Goal: Information Seeking & Learning: Find specific fact

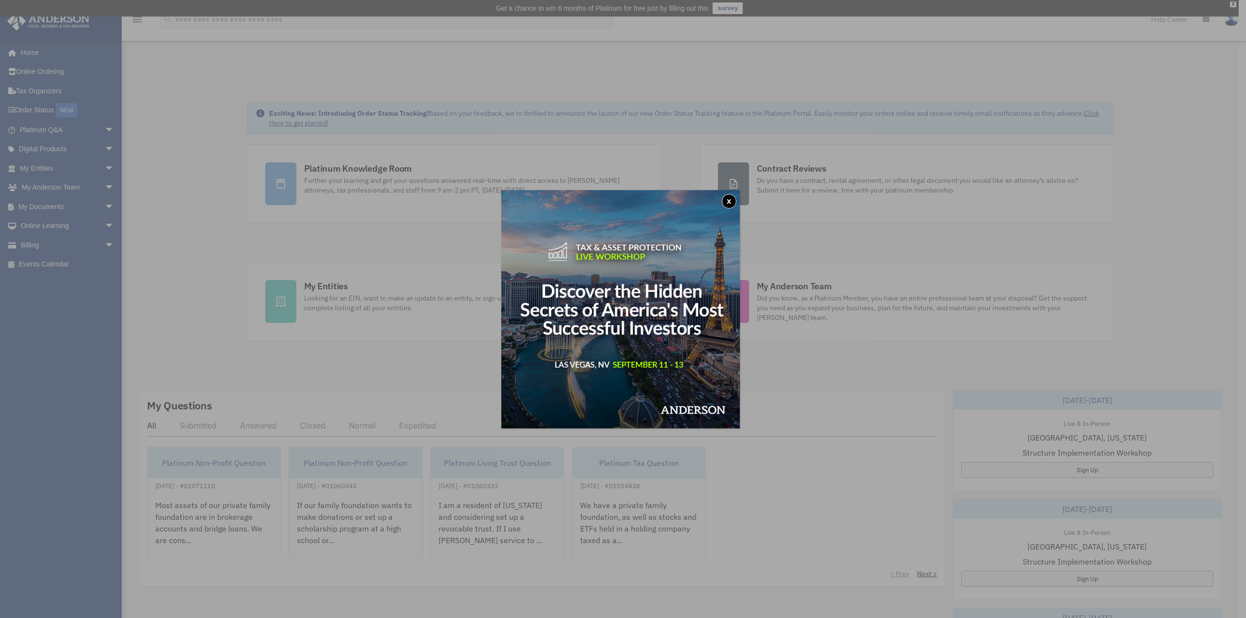
click at [732, 201] on button "x" at bounding box center [729, 201] width 15 height 15
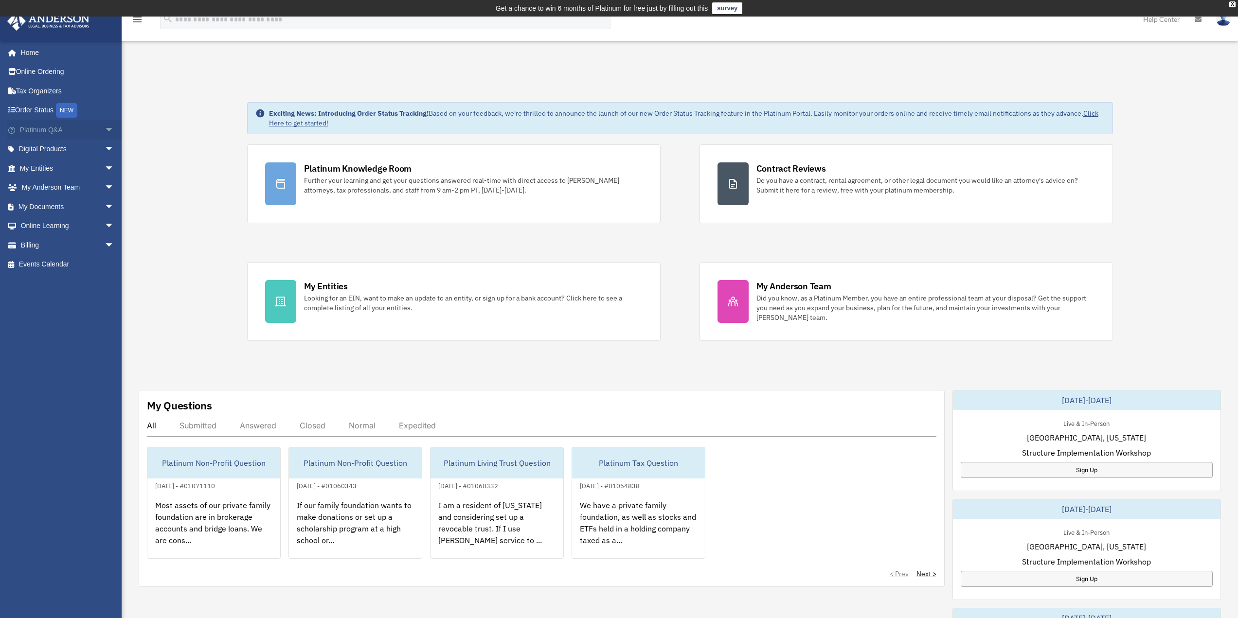
click at [47, 132] on link "Platinum Q&A arrow_drop_down" at bounding box center [68, 129] width 122 height 19
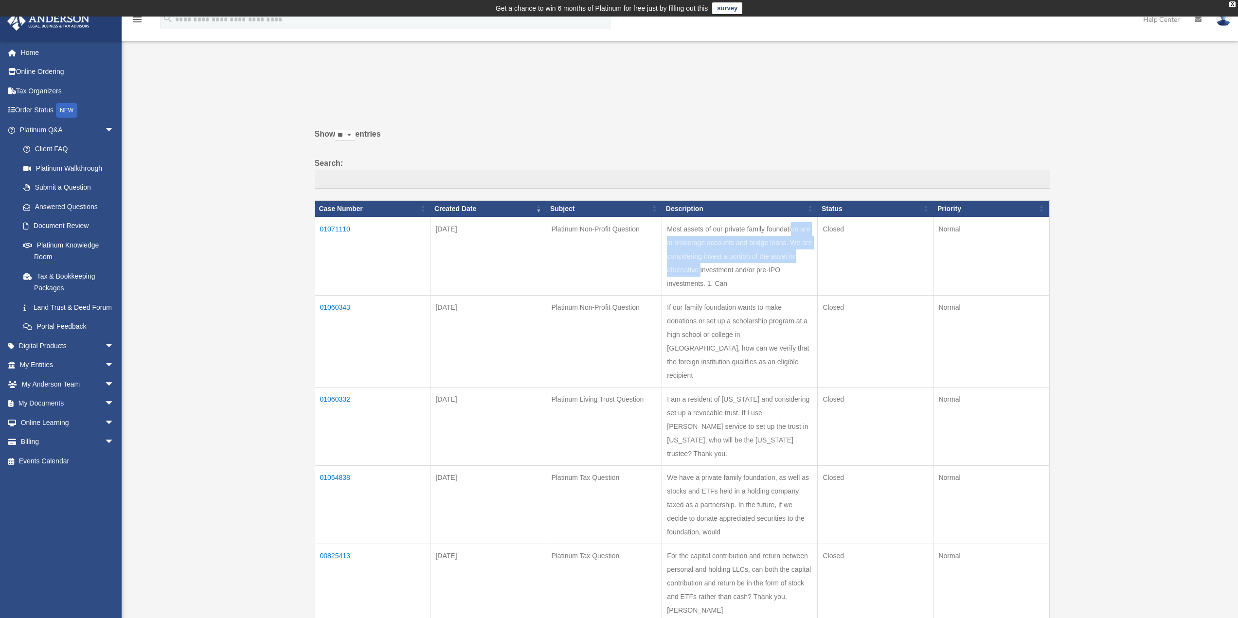
drag, startPoint x: 707, startPoint y: 232, endPoint x: 713, endPoint y: 274, distance: 42.8
click at [713, 273] on td "Most assets of our private family foundation are in brokerage accounts and brid…" at bounding box center [740, 256] width 156 height 78
click at [335, 231] on td "01071110" at bounding box center [373, 256] width 116 height 78
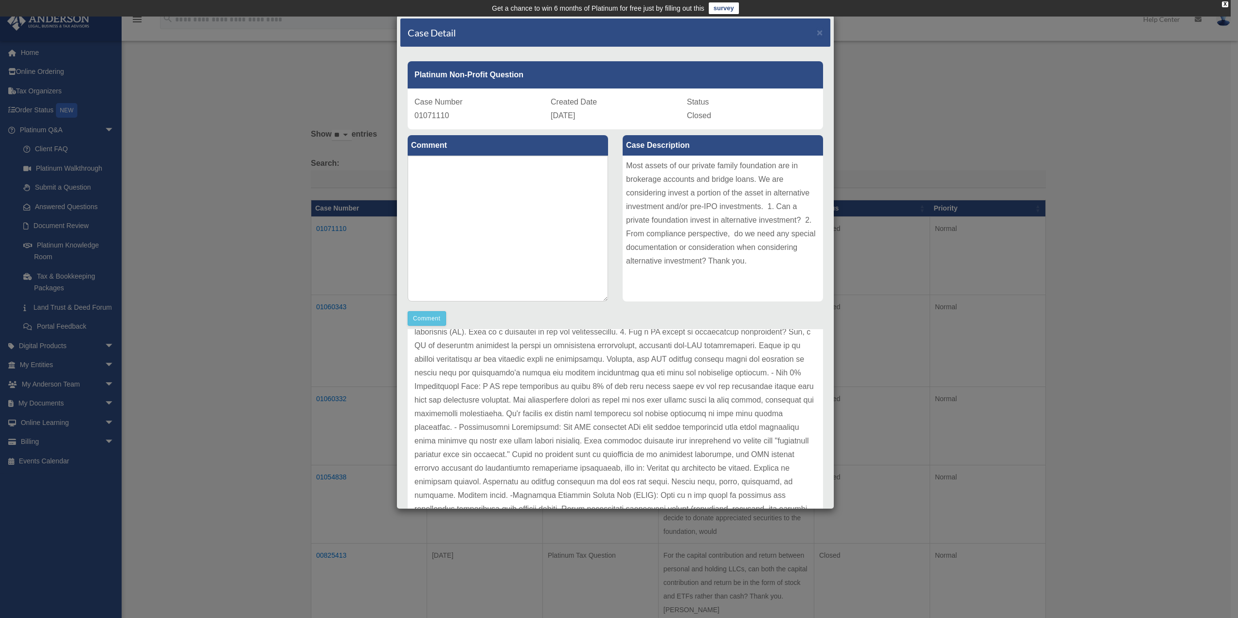
scroll to position [97, 0]
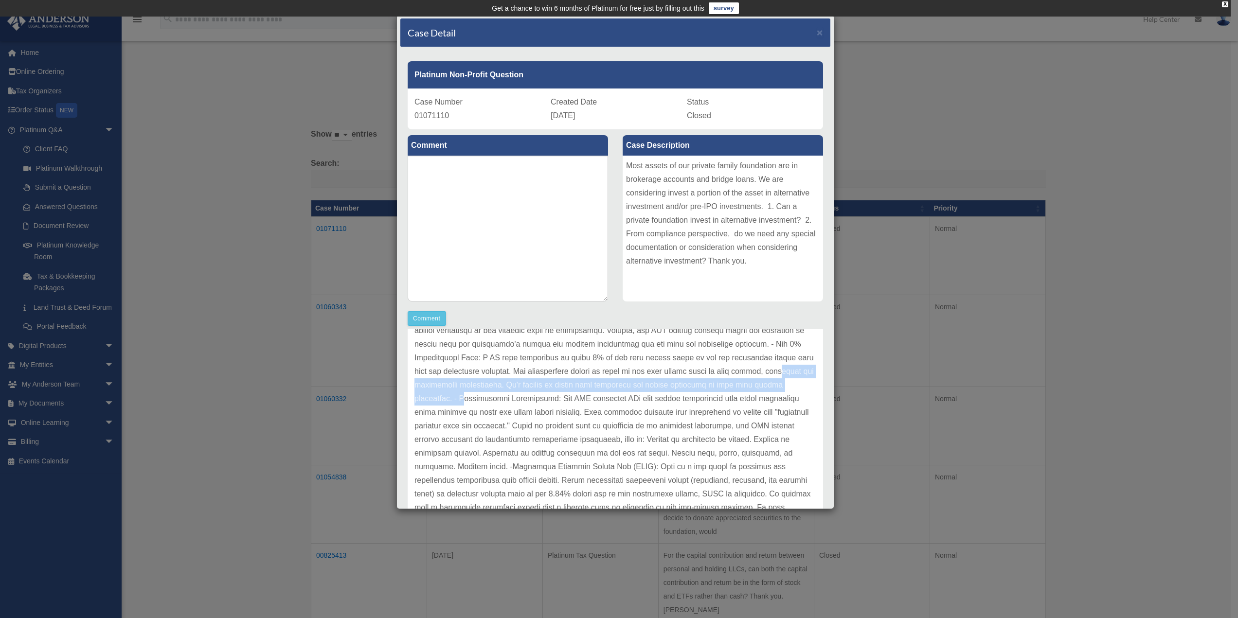
drag, startPoint x: 506, startPoint y: 386, endPoint x: 556, endPoint y: 400, distance: 52.2
click at [556, 400] on p at bounding box center [616, 528] width 402 height 490
click at [573, 401] on p at bounding box center [616, 528] width 402 height 490
drag, startPoint x: 565, startPoint y: 400, endPoint x: 624, endPoint y: 399, distance: 58.9
click at [624, 399] on p at bounding box center [616, 528] width 402 height 490
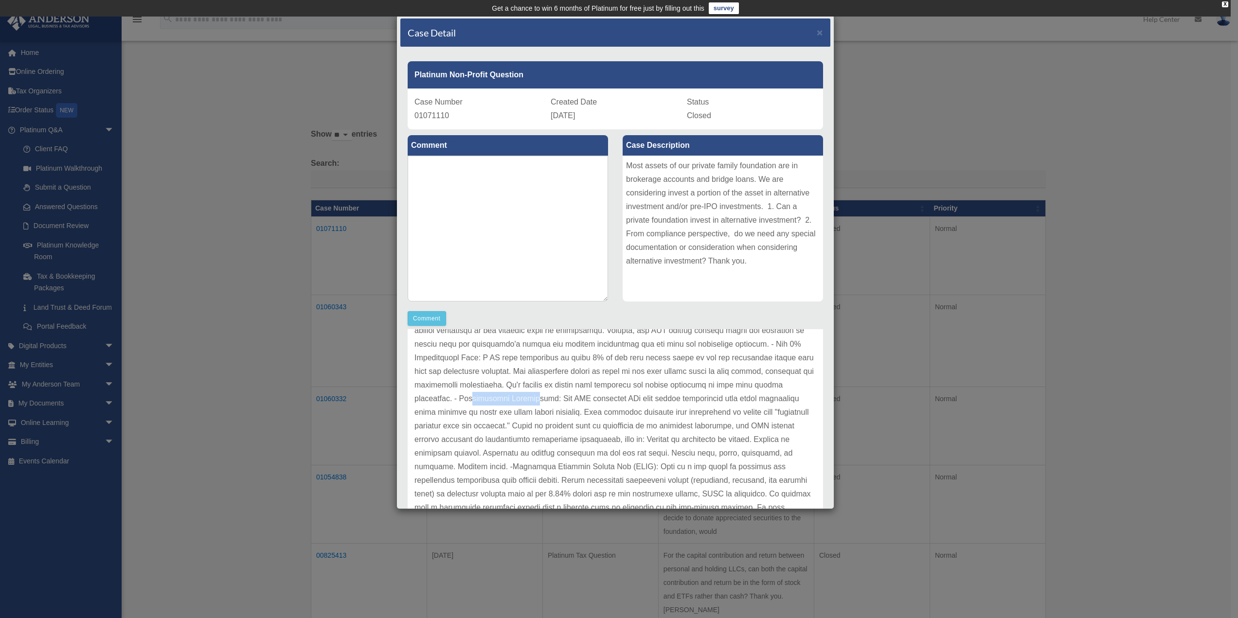
click at [626, 399] on p at bounding box center [616, 528] width 402 height 490
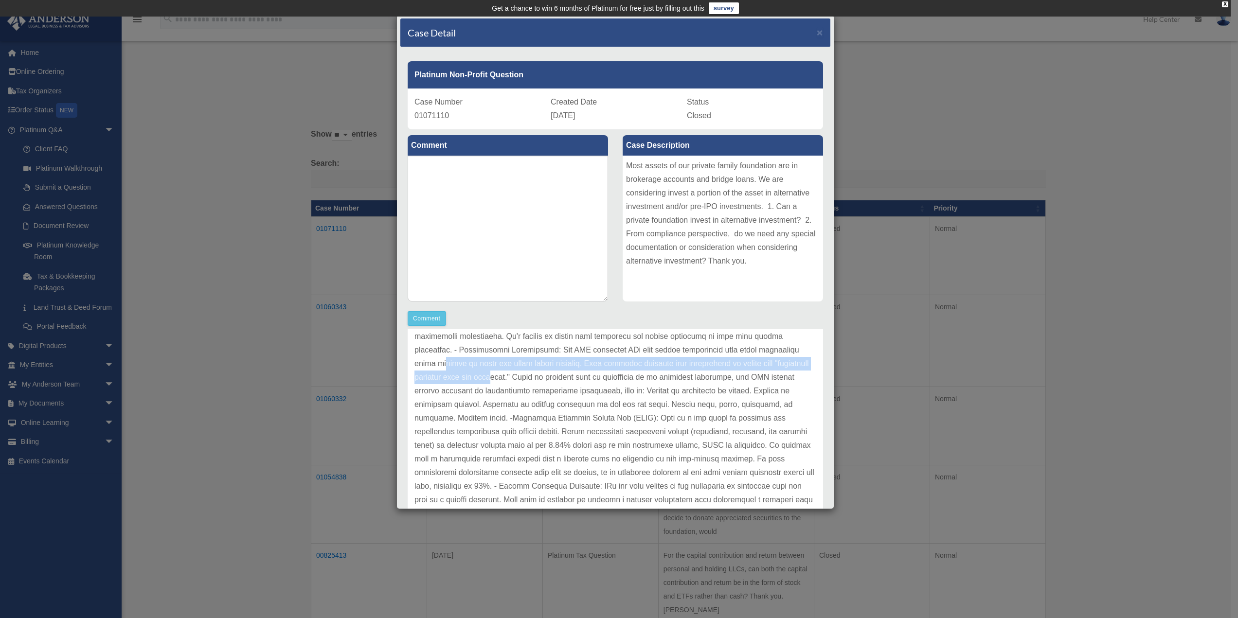
drag, startPoint x: 556, startPoint y: 363, endPoint x: 636, endPoint y: 375, distance: 80.7
click at [636, 375] on p at bounding box center [616, 480] width 402 height 490
click at [617, 394] on p at bounding box center [616, 480] width 402 height 490
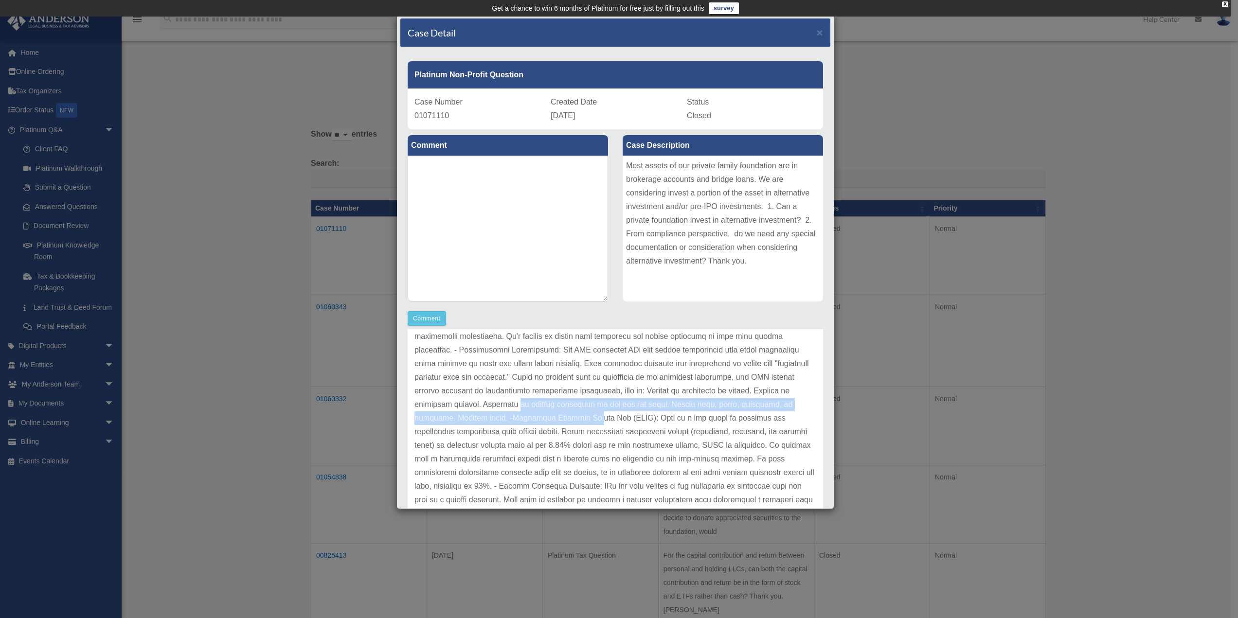
drag, startPoint x: 625, startPoint y: 405, endPoint x: 664, endPoint y: 413, distance: 39.7
click at [664, 413] on p at bounding box center [616, 480] width 402 height 490
click at [543, 433] on p at bounding box center [616, 480] width 402 height 490
drag, startPoint x: 541, startPoint y: 422, endPoint x: 508, endPoint y: 418, distance: 33.4
click at [508, 418] on p at bounding box center [616, 480] width 402 height 490
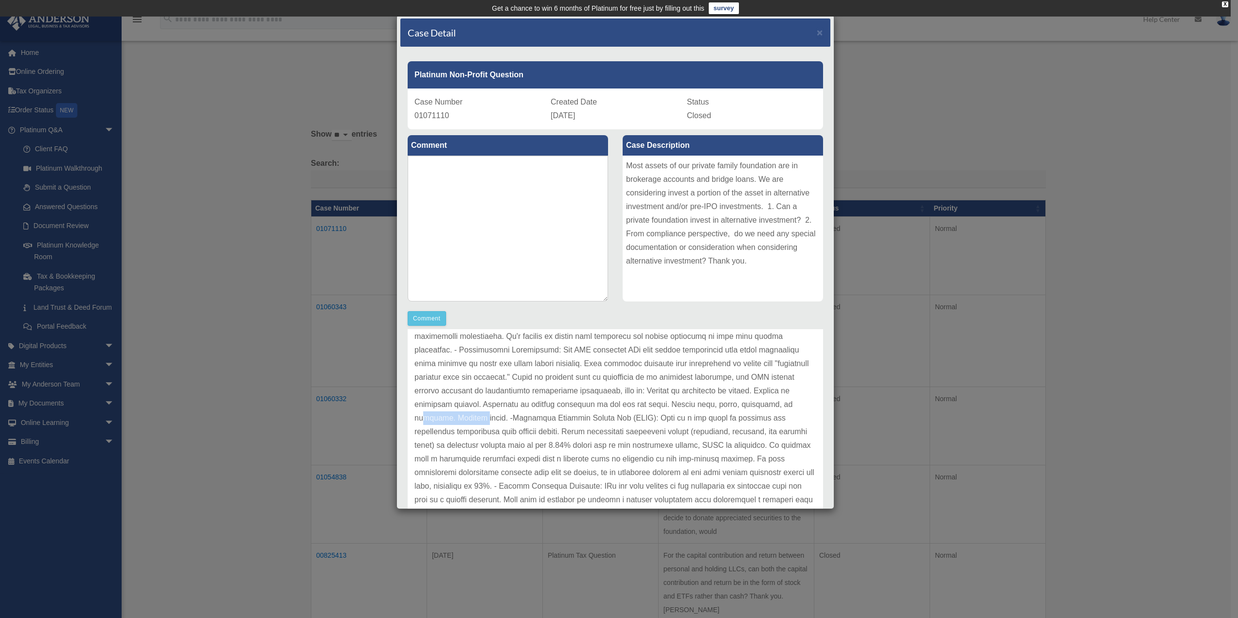
scroll to position [195, 0]
drag, startPoint x: 604, startPoint y: 371, endPoint x: 696, endPoint y: 374, distance: 92.0
click at [696, 374] on p at bounding box center [616, 431] width 402 height 490
drag, startPoint x: 500, startPoint y: 383, endPoint x: 588, endPoint y: 386, distance: 88.6
click at [588, 386] on p at bounding box center [616, 431] width 402 height 490
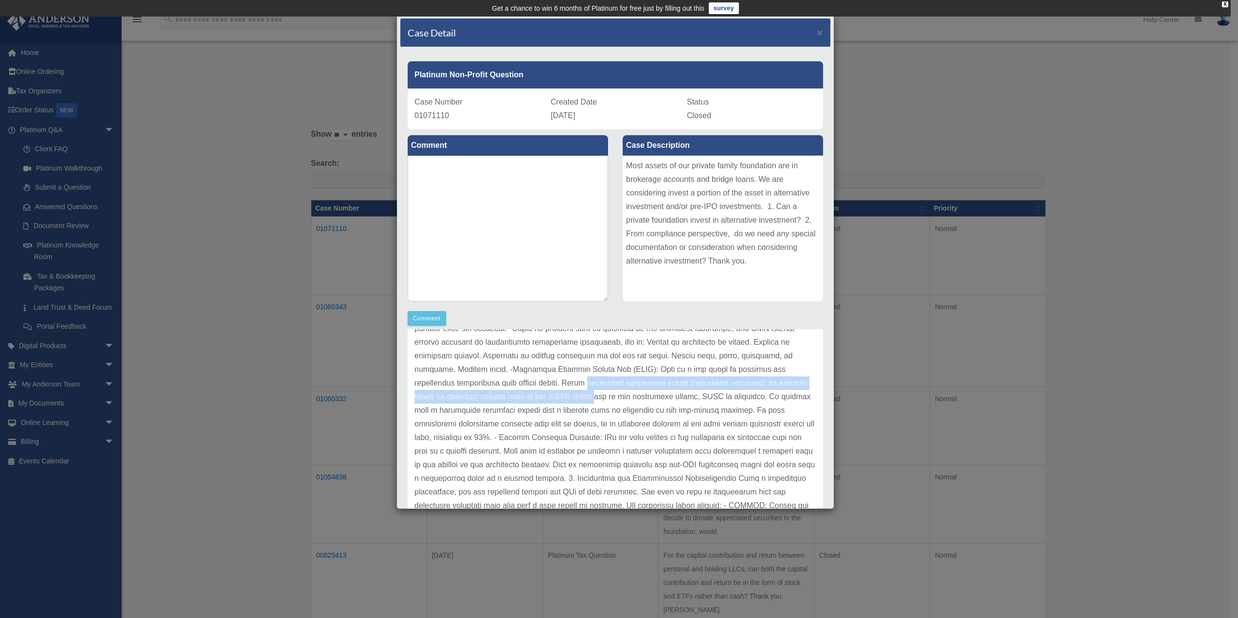
drag, startPoint x: 625, startPoint y: 384, endPoint x: 633, endPoint y: 392, distance: 11.0
click at [633, 392] on p at bounding box center [616, 431] width 402 height 490
click at [586, 406] on p at bounding box center [616, 431] width 402 height 490
drag, startPoint x: 528, startPoint y: 396, endPoint x: 589, endPoint y: 398, distance: 60.9
click at [589, 398] on p at bounding box center [616, 431] width 402 height 490
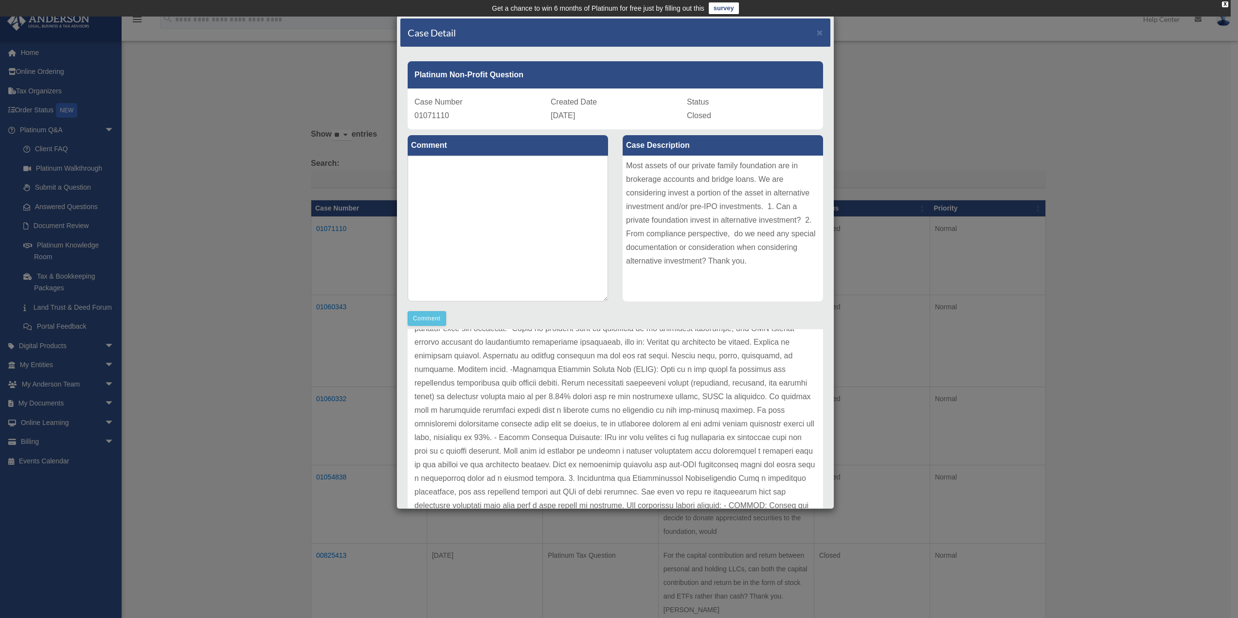
click at [608, 399] on p at bounding box center [616, 431] width 402 height 490
drag, startPoint x: 564, startPoint y: 409, endPoint x: 660, endPoint y: 405, distance: 95.5
click at [660, 405] on p at bounding box center [616, 431] width 402 height 490
click at [529, 379] on p at bounding box center [616, 382] width 402 height 490
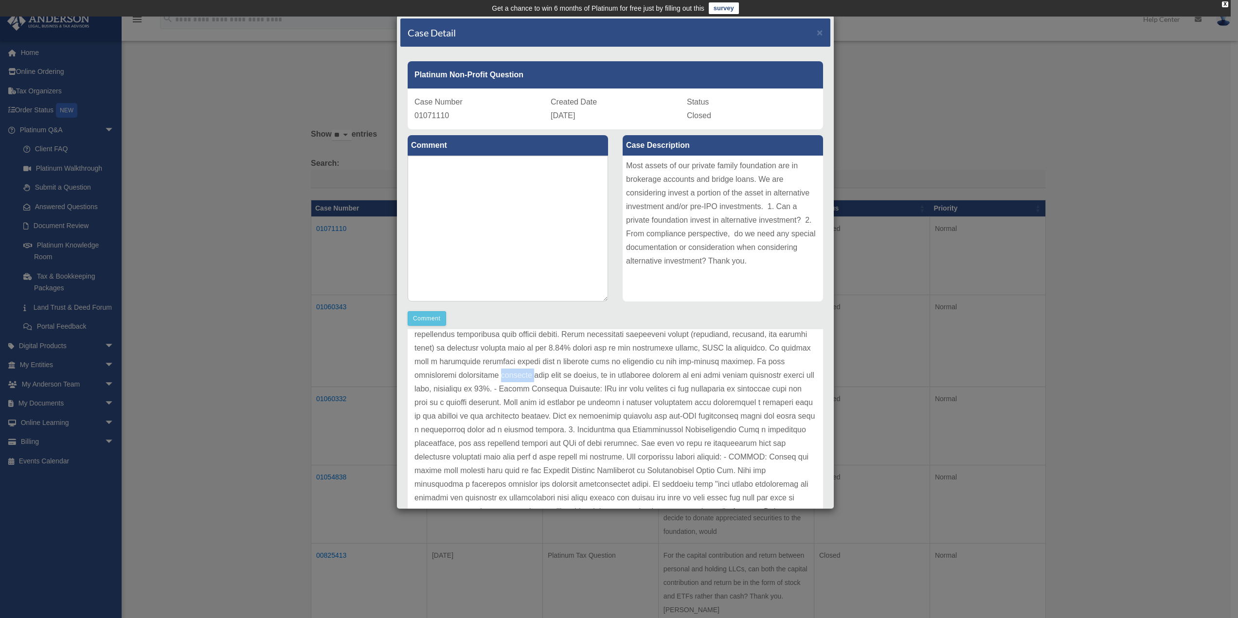
click at [529, 379] on p at bounding box center [616, 382] width 402 height 490
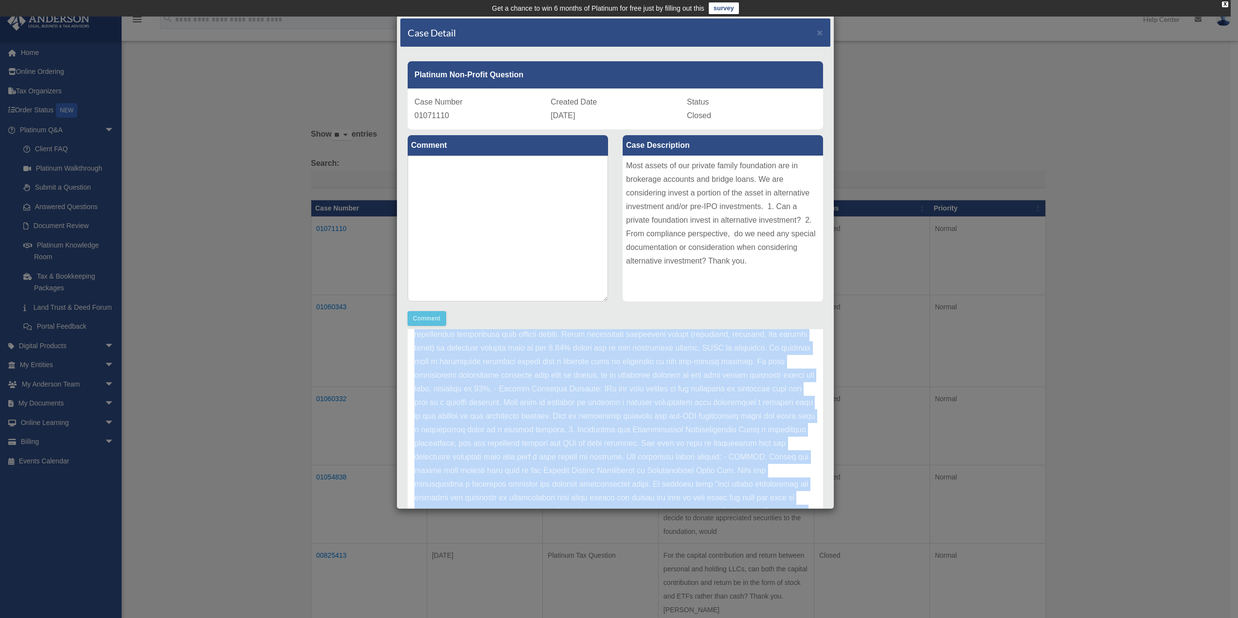
click at [529, 379] on p at bounding box center [616, 382] width 402 height 490
click at [548, 381] on p at bounding box center [616, 382] width 402 height 490
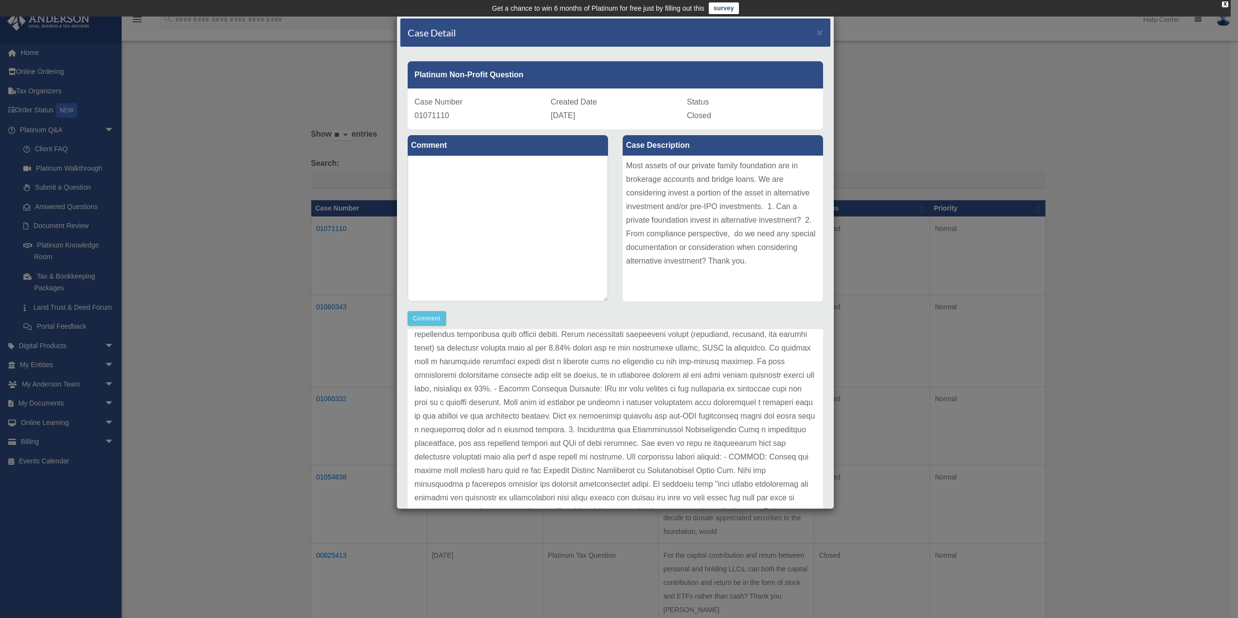
click at [548, 381] on p at bounding box center [616, 382] width 402 height 490
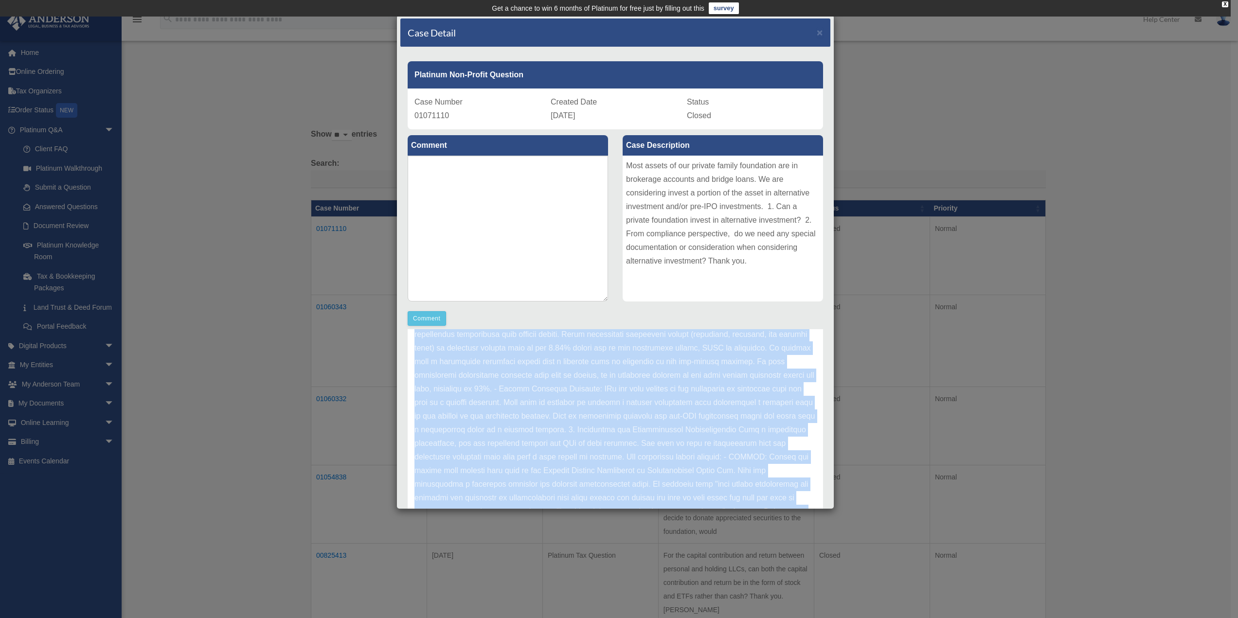
click at [548, 381] on p at bounding box center [616, 382] width 402 height 490
click at [537, 395] on p at bounding box center [616, 382] width 402 height 490
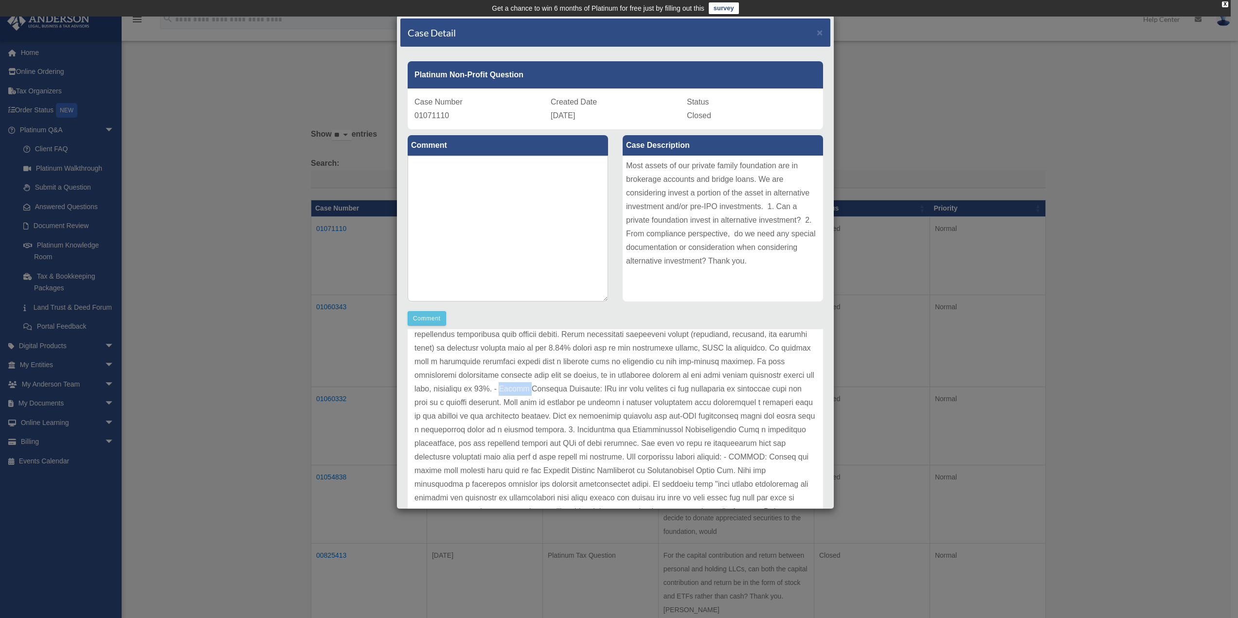
click at [537, 395] on p at bounding box center [616, 382] width 402 height 490
click at [557, 395] on p at bounding box center [616, 382] width 402 height 490
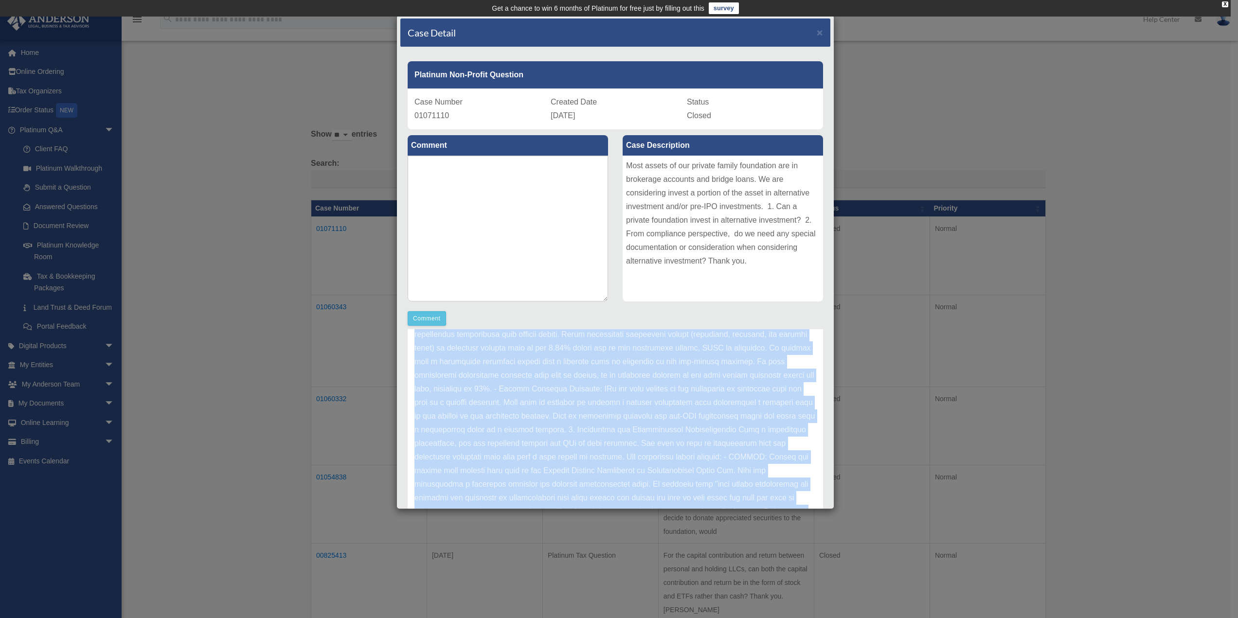
click at [557, 395] on p at bounding box center [616, 382] width 402 height 490
click at [559, 395] on p at bounding box center [616, 382] width 402 height 490
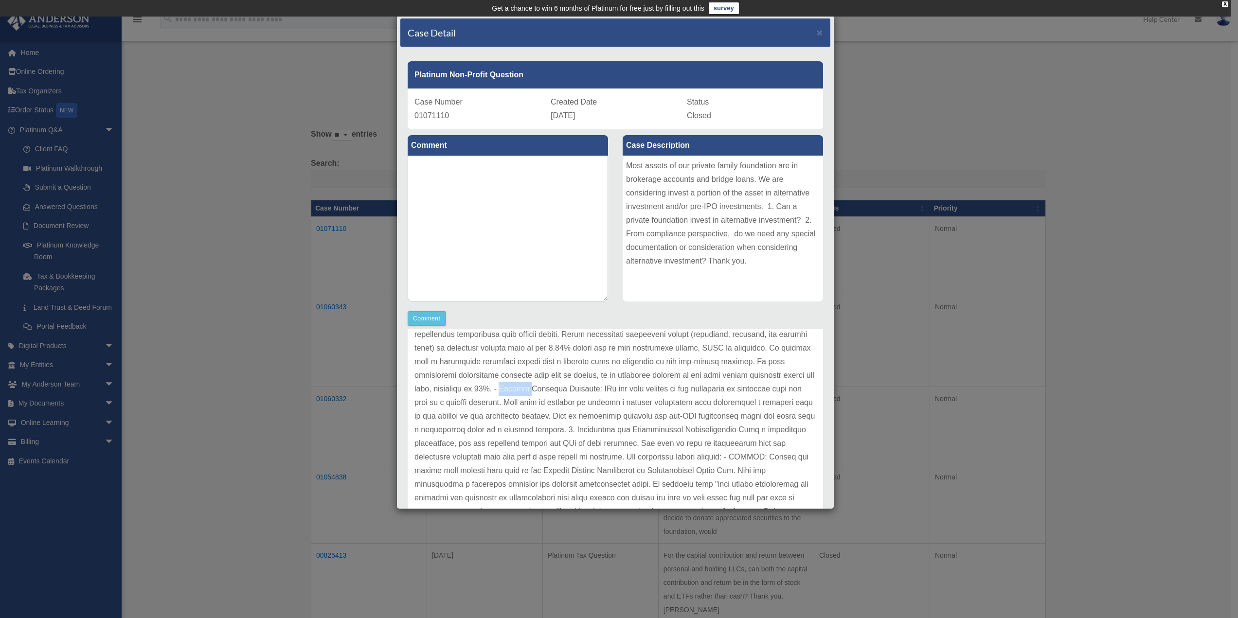
click at [559, 395] on p at bounding box center [616, 382] width 402 height 490
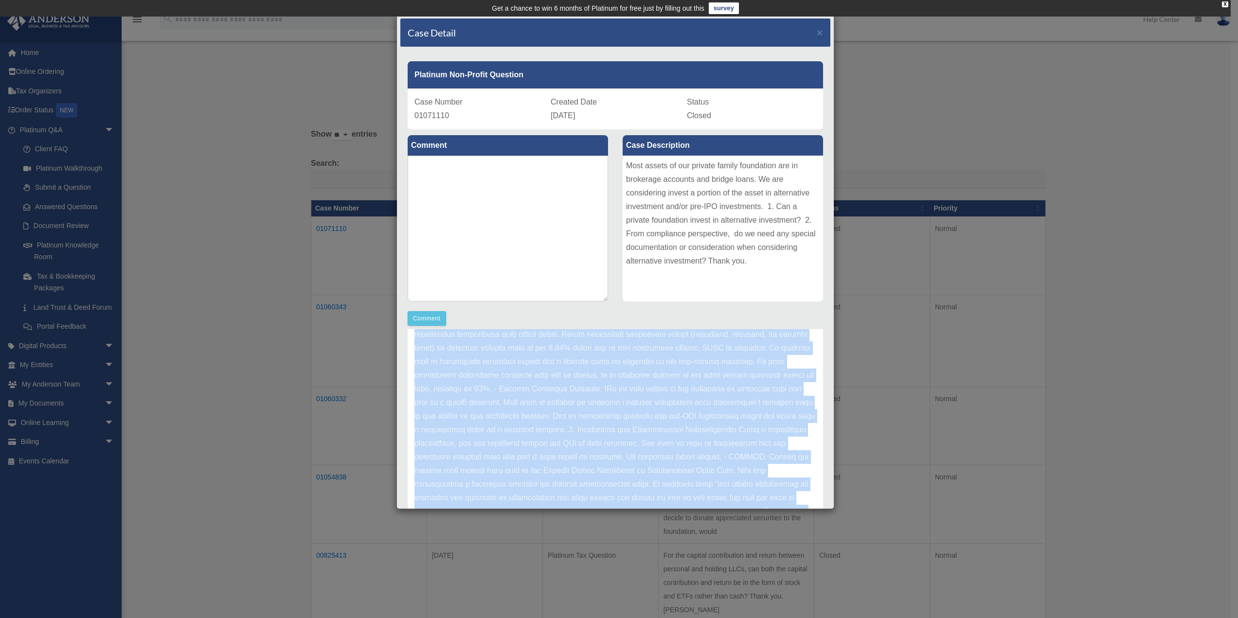
click at [559, 395] on p at bounding box center [616, 382] width 402 height 490
click at [558, 391] on p at bounding box center [616, 382] width 402 height 490
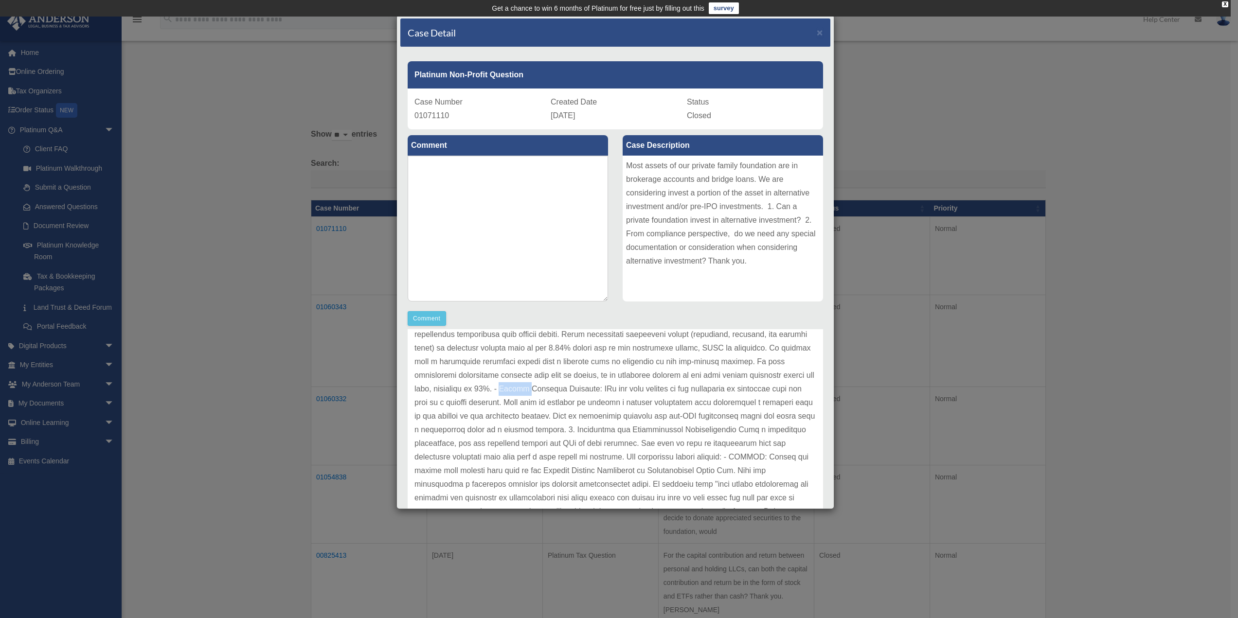
click at [558, 391] on p at bounding box center [616, 382] width 402 height 490
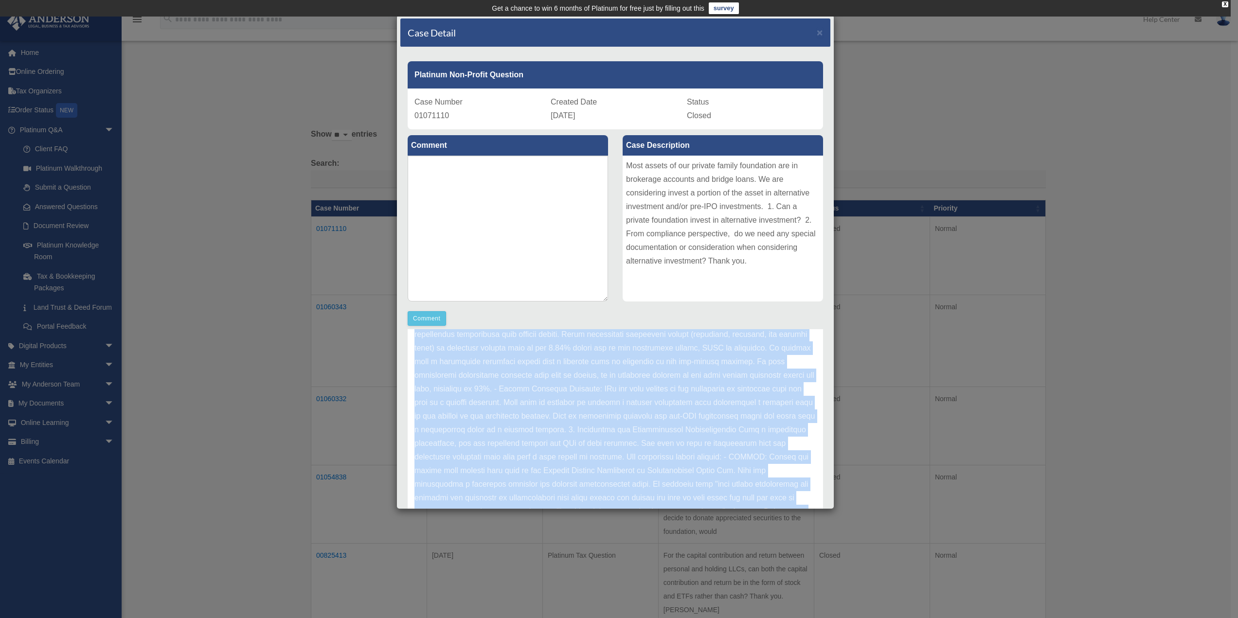
click at [558, 391] on p at bounding box center [616, 382] width 402 height 490
click at [561, 400] on p at bounding box center [616, 382] width 402 height 490
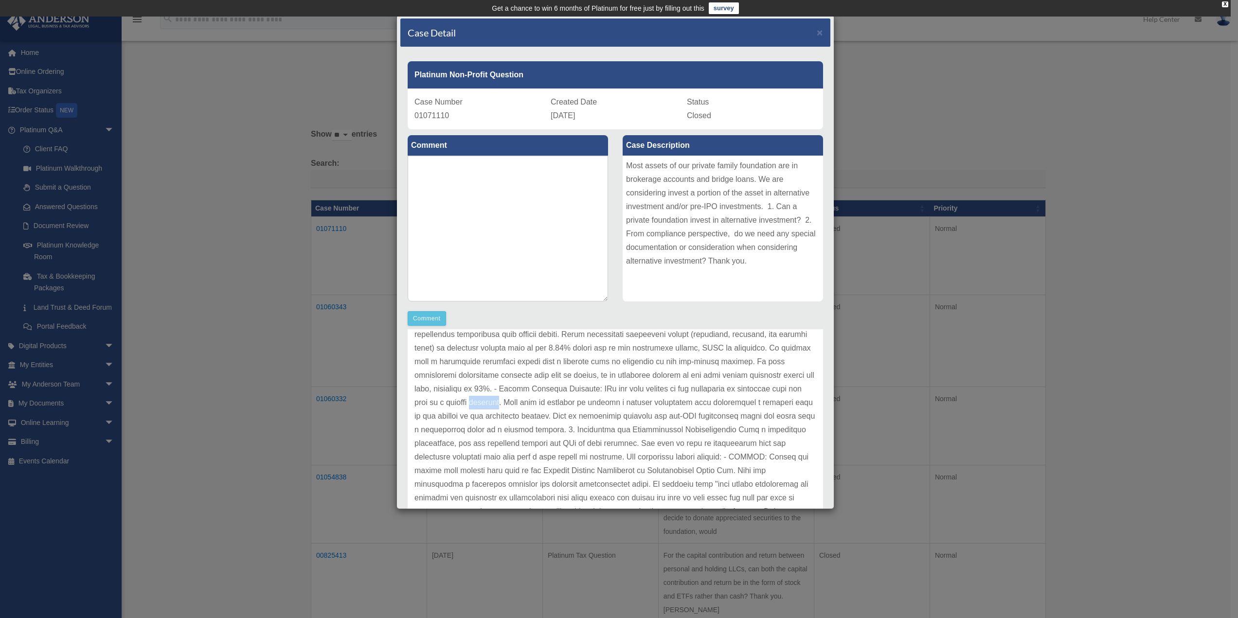
click at [561, 400] on p at bounding box center [616, 382] width 402 height 490
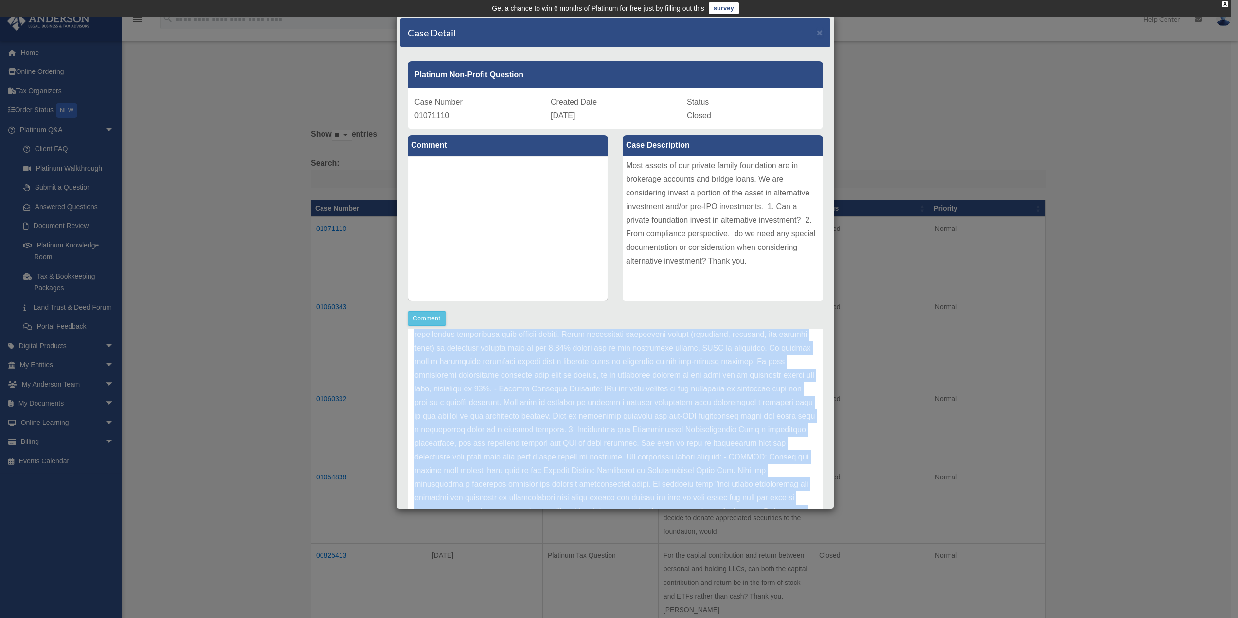
click at [561, 400] on p at bounding box center [616, 382] width 402 height 490
click at [540, 407] on p at bounding box center [616, 334] width 402 height 490
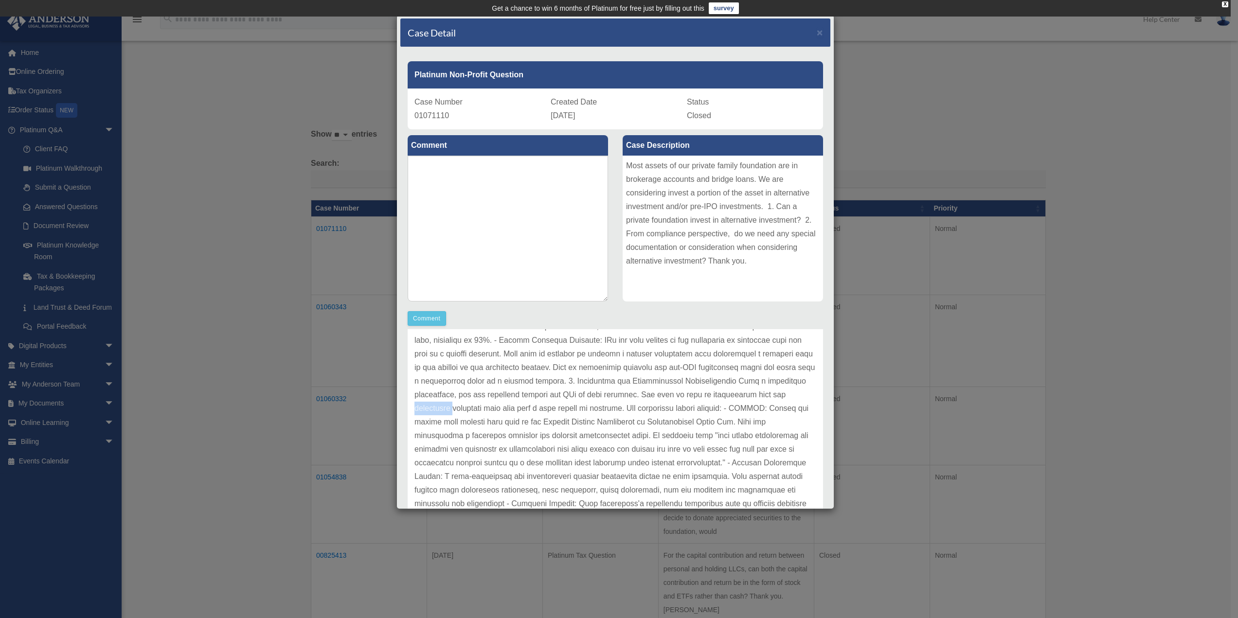
click at [540, 407] on p at bounding box center [616, 334] width 402 height 490
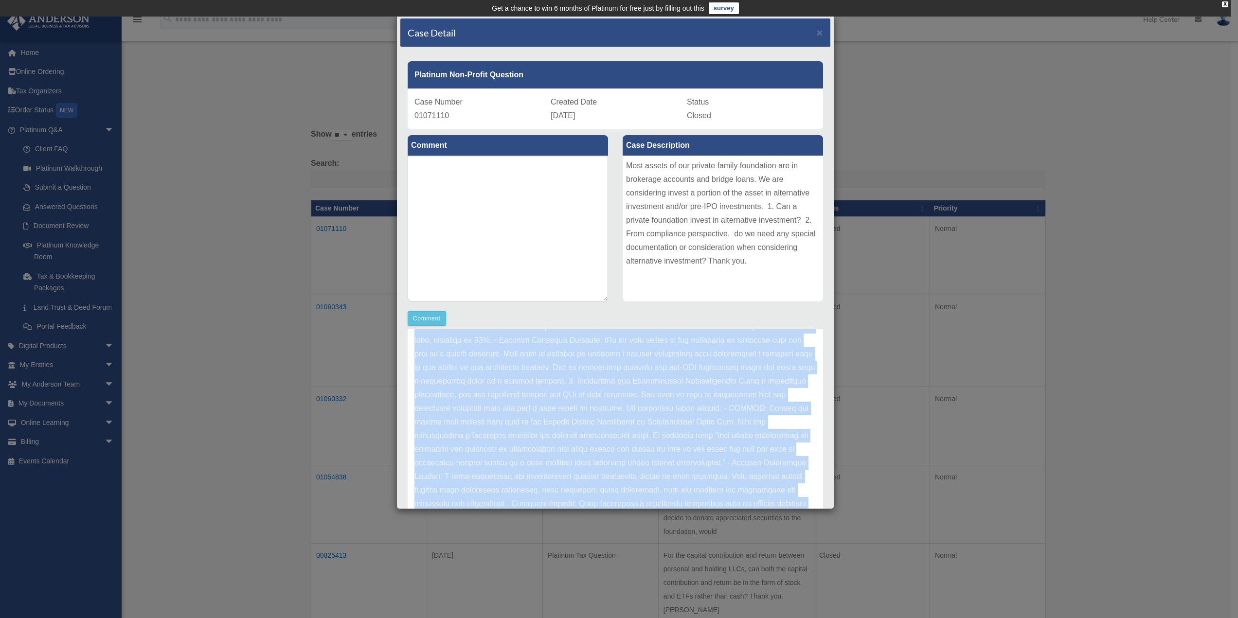
click at [540, 407] on p at bounding box center [616, 334] width 402 height 490
click at [543, 408] on p at bounding box center [616, 334] width 402 height 490
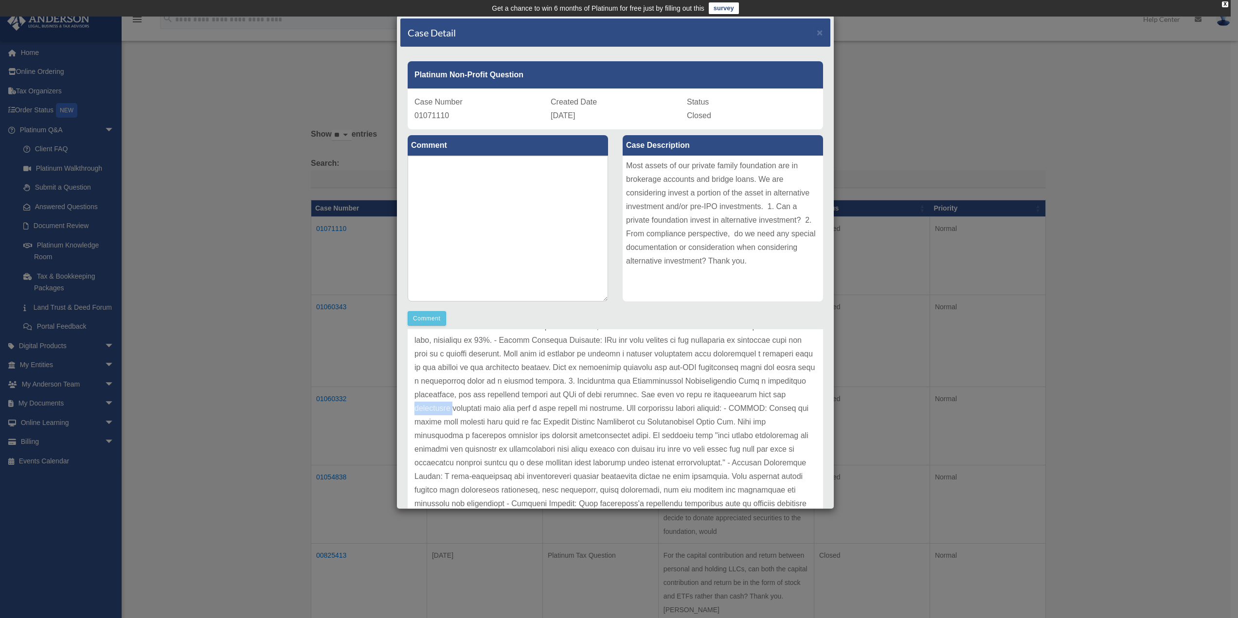
click at [543, 408] on p at bounding box center [616, 334] width 402 height 490
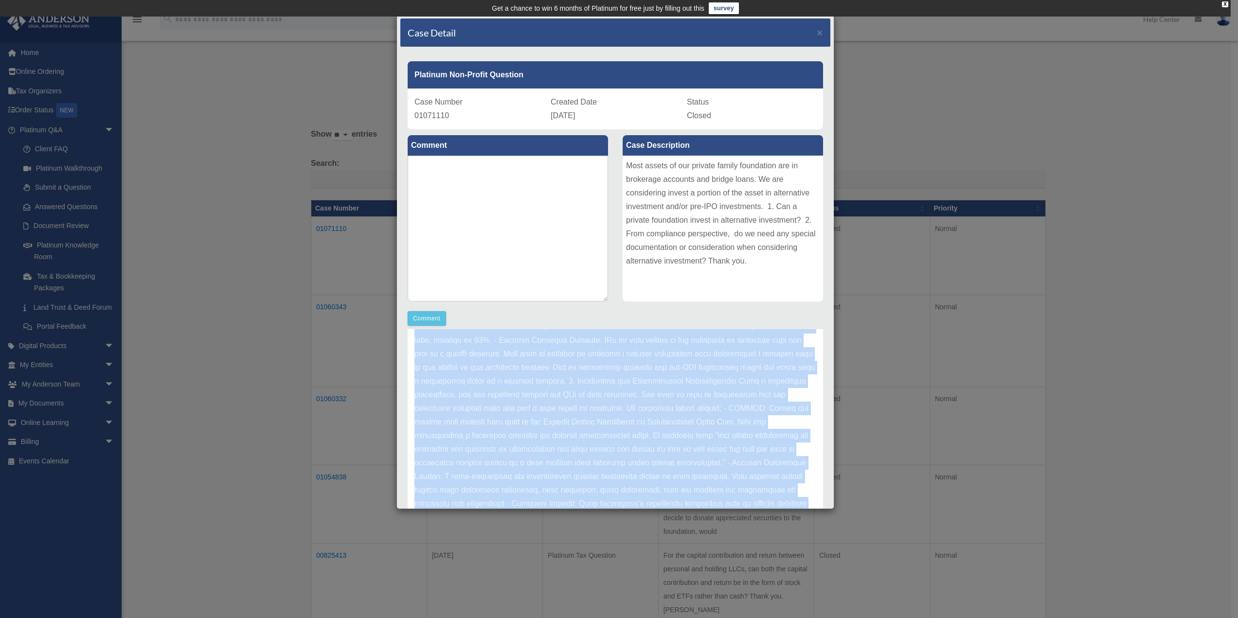
click at [543, 408] on p at bounding box center [616, 334] width 402 height 490
click at [541, 410] on p at bounding box center [616, 334] width 402 height 490
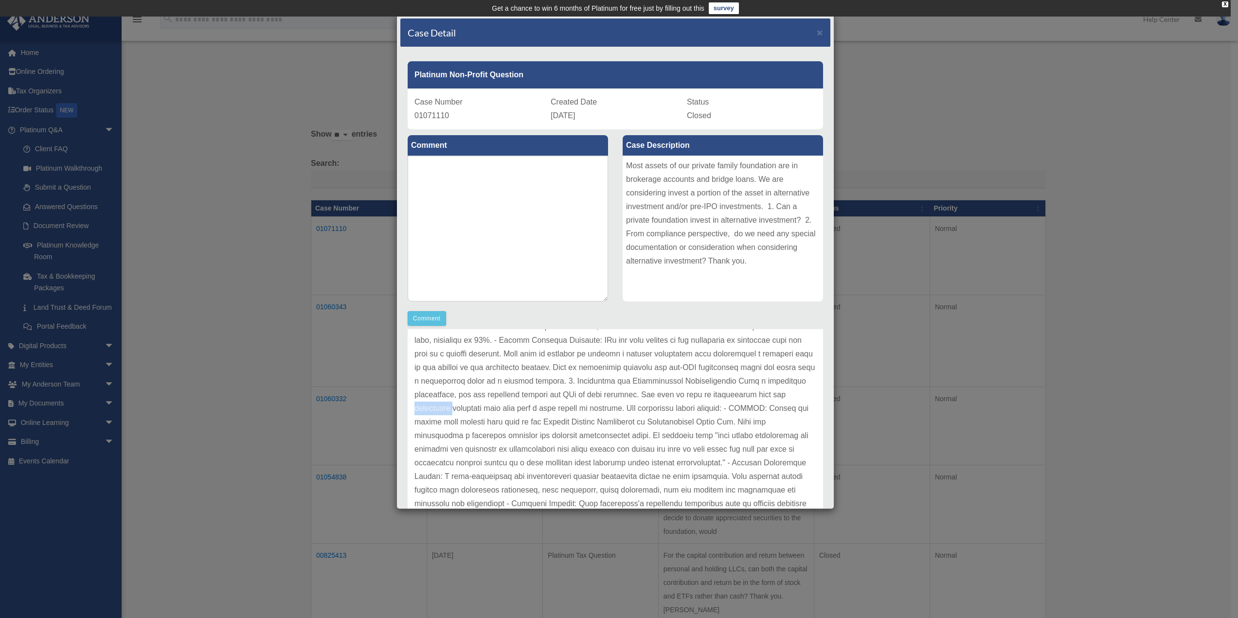
click at [541, 410] on p at bounding box center [616, 334] width 402 height 490
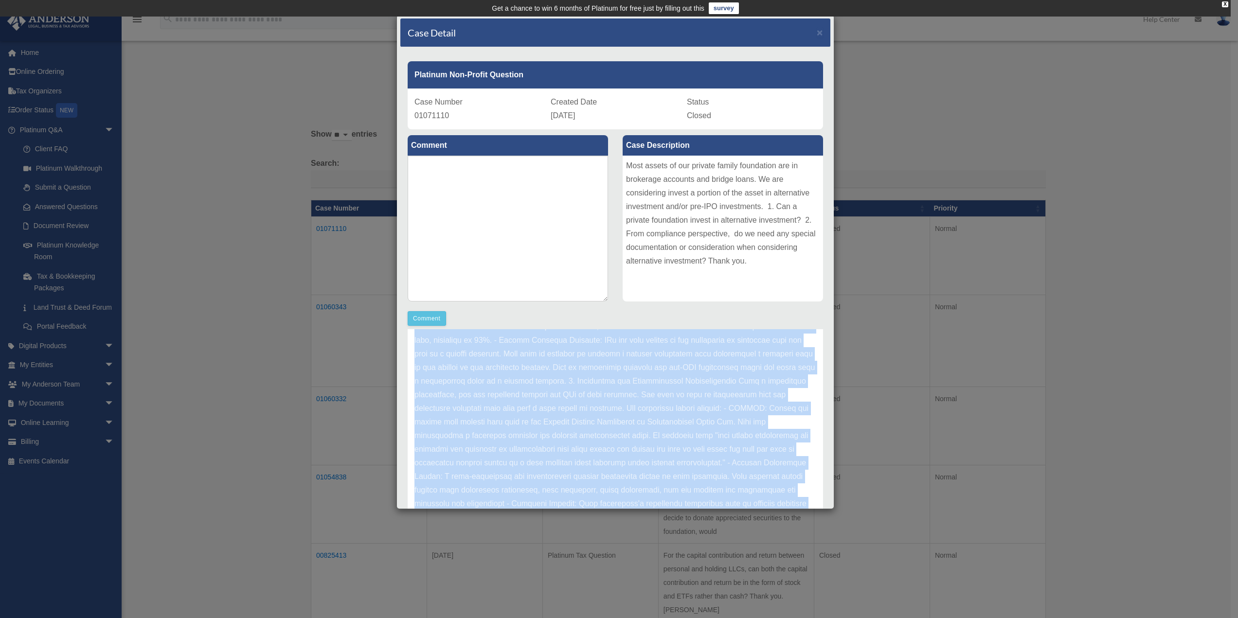
click at [541, 410] on p at bounding box center [616, 334] width 402 height 490
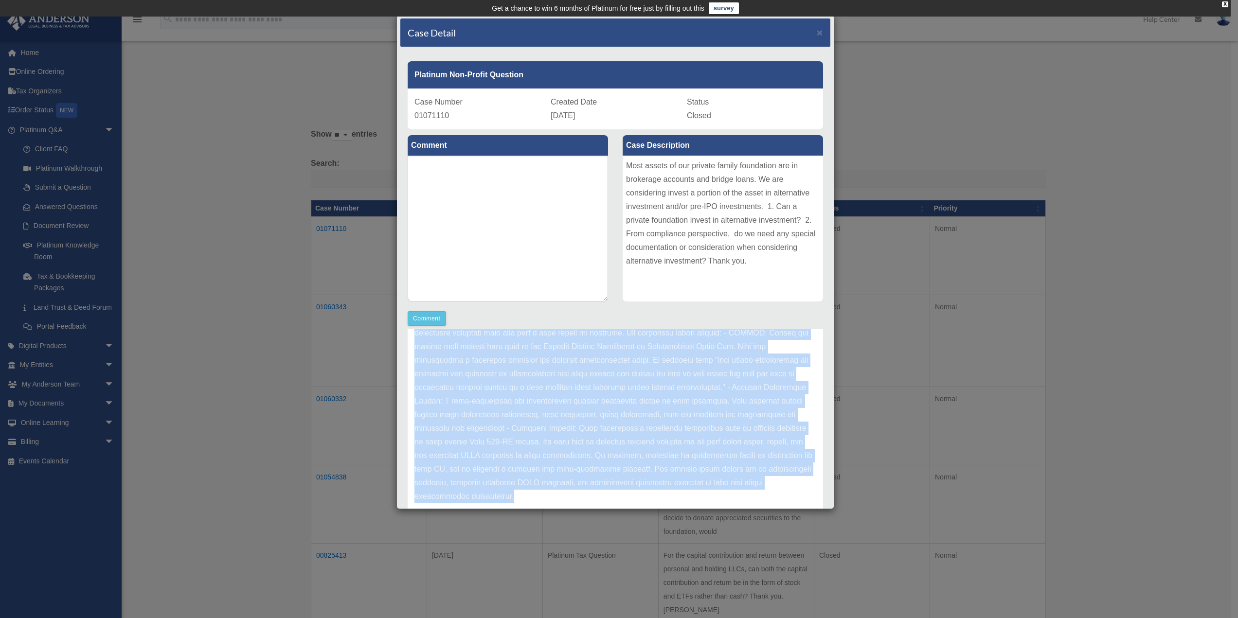
scroll to position [44, 0]
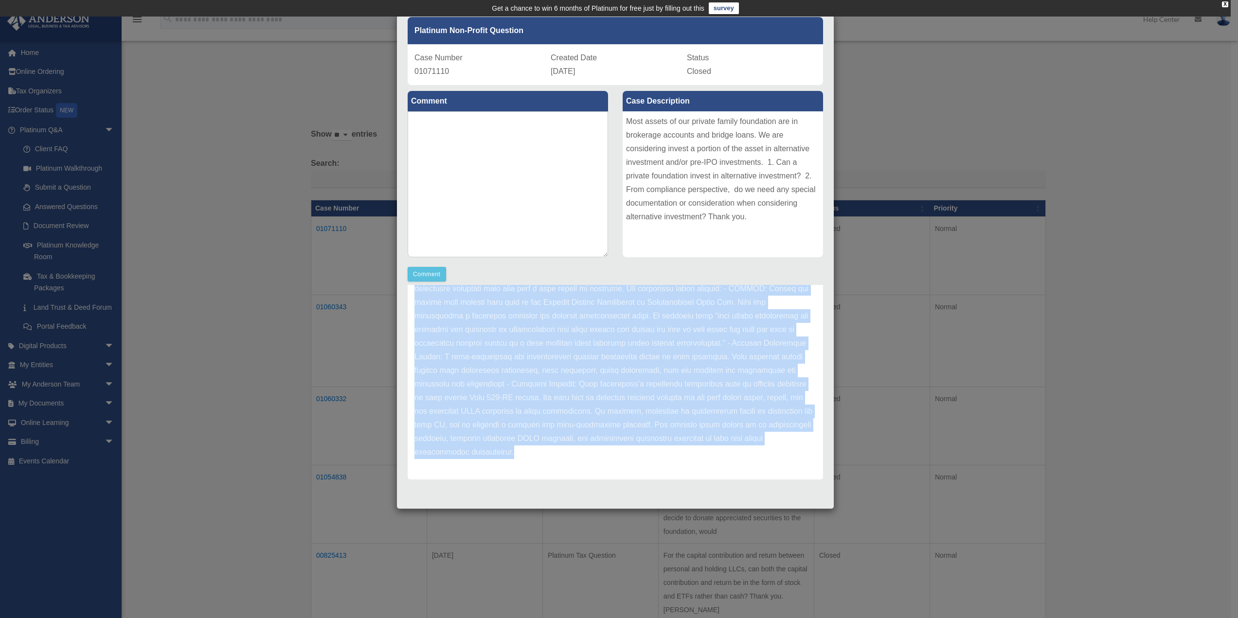
click at [615, 424] on p at bounding box center [616, 214] width 402 height 490
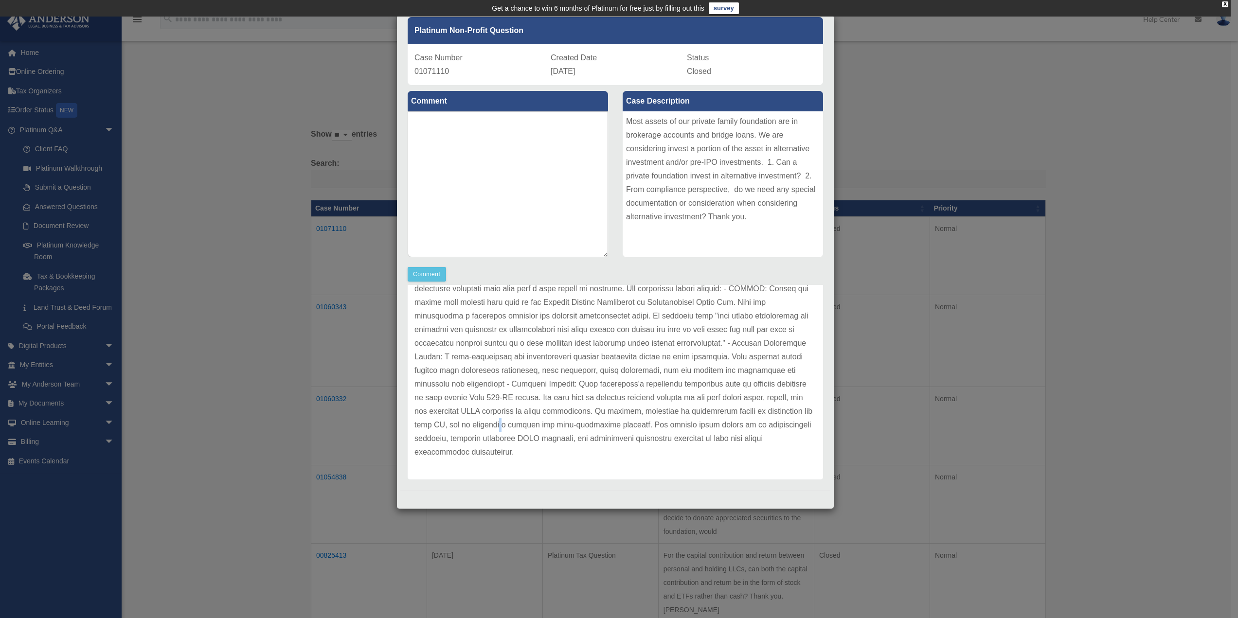
click at [615, 424] on p at bounding box center [616, 214] width 402 height 490
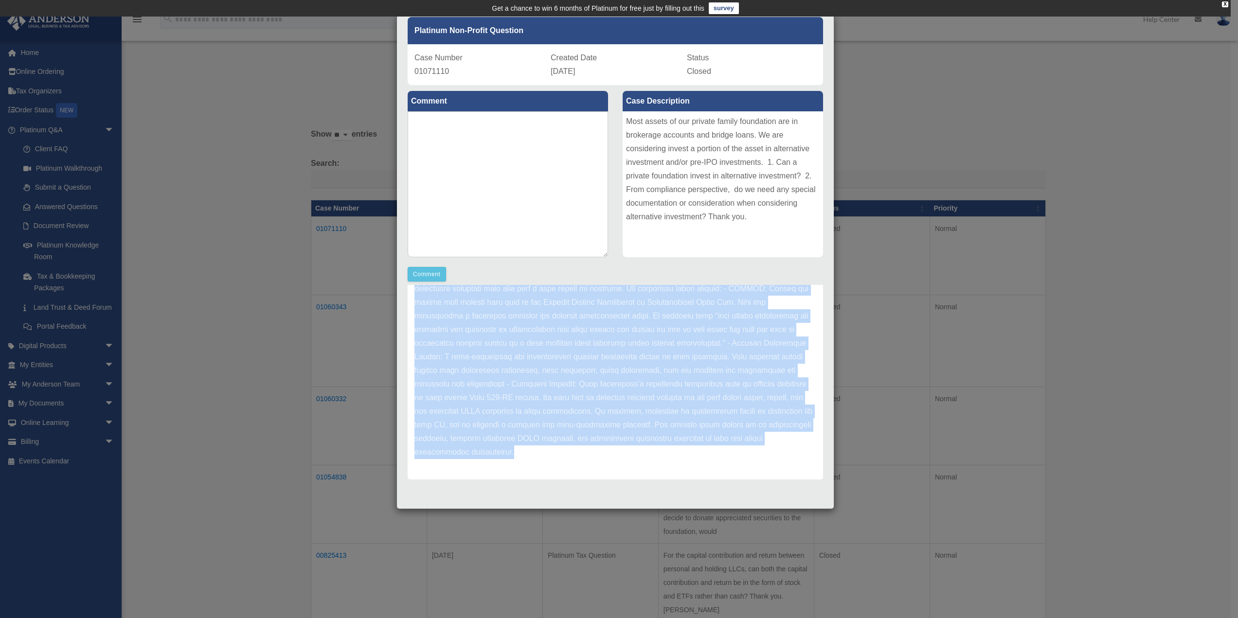
click at [615, 424] on p at bounding box center [616, 214] width 402 height 490
click at [614, 423] on p at bounding box center [616, 214] width 402 height 490
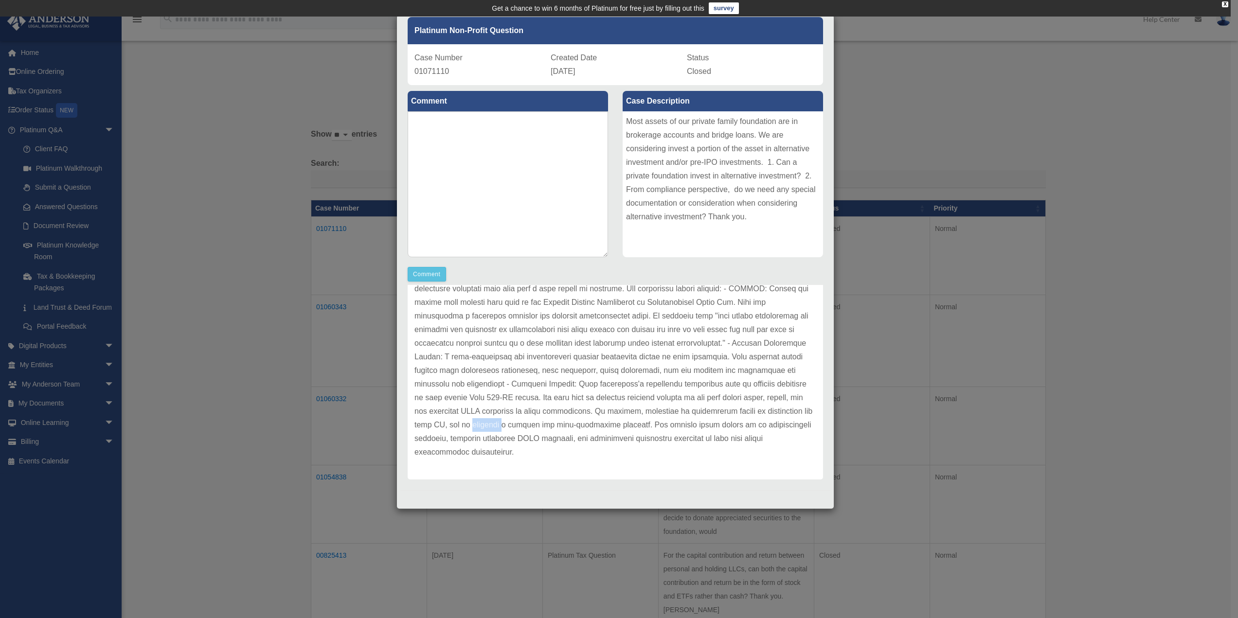
click at [614, 423] on p at bounding box center [616, 214] width 402 height 490
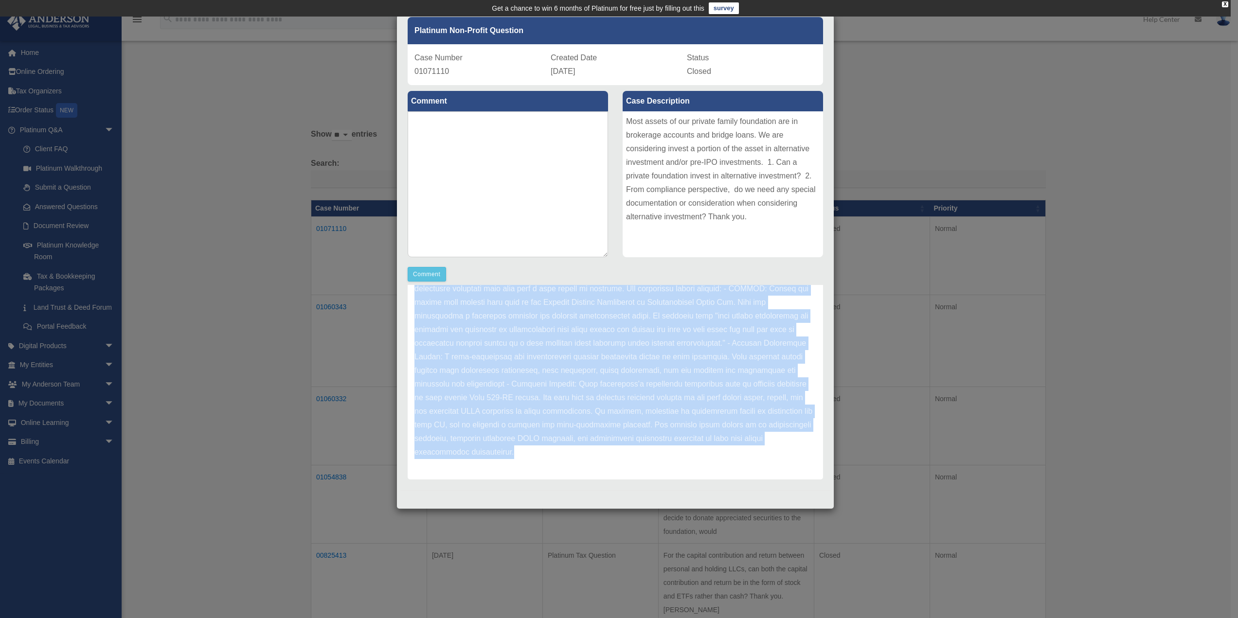
click at [614, 423] on p at bounding box center [616, 214] width 402 height 490
click at [509, 411] on p at bounding box center [616, 214] width 402 height 490
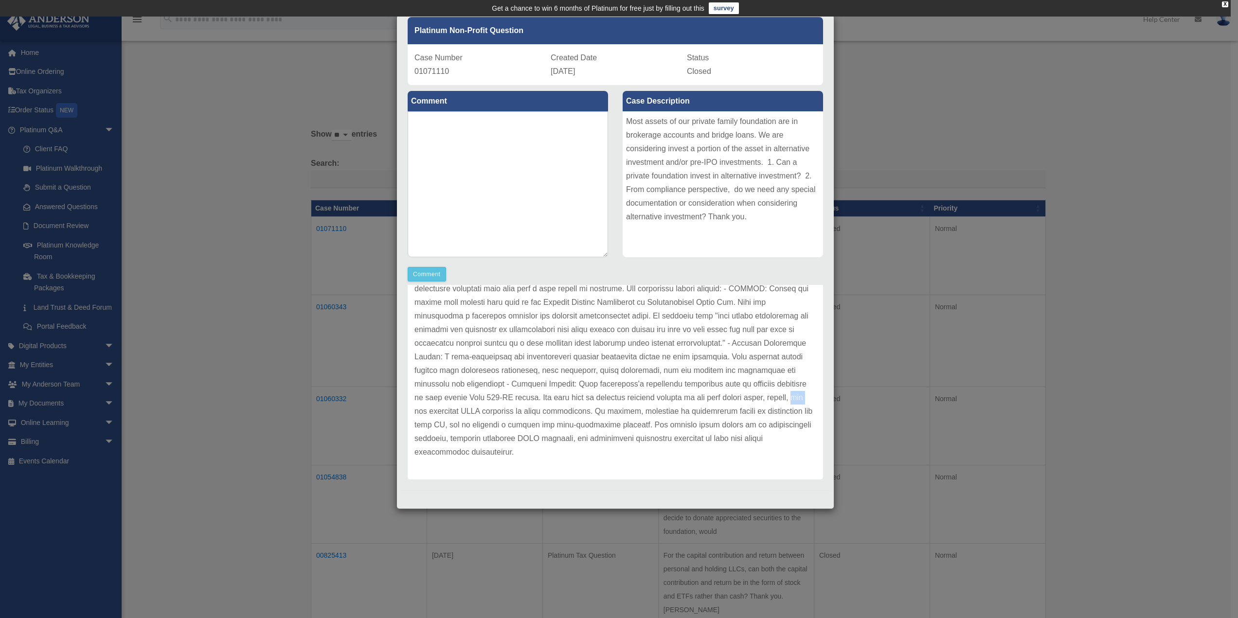
click at [509, 411] on p at bounding box center [616, 214] width 402 height 490
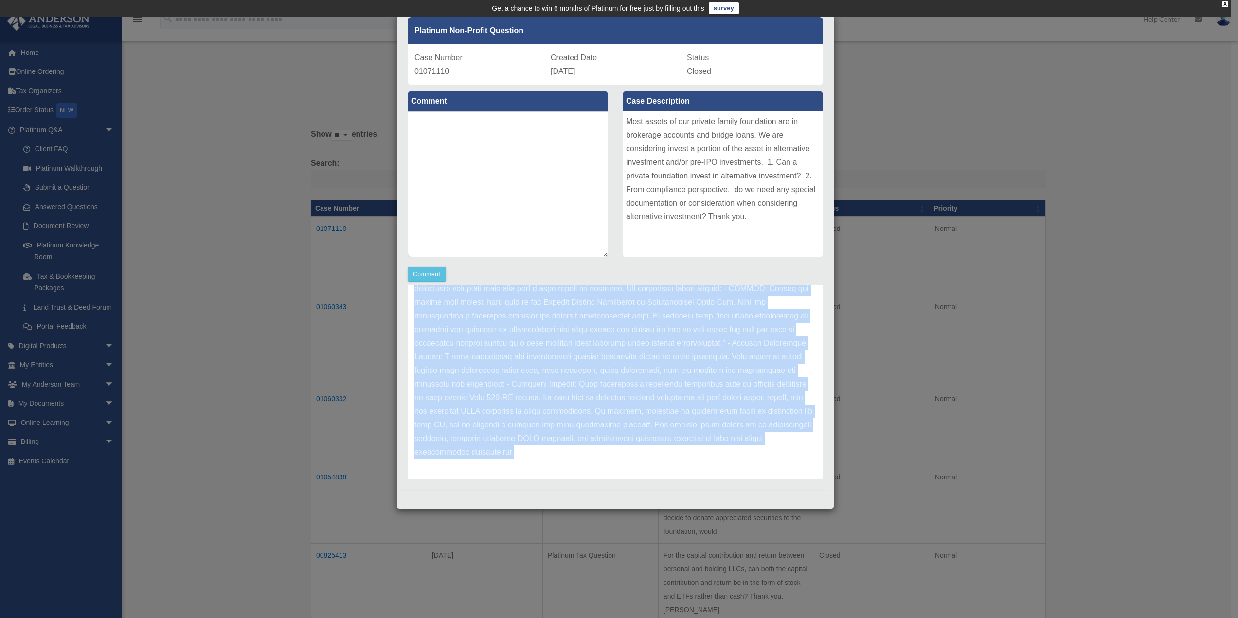
click at [509, 411] on p at bounding box center [616, 214] width 402 height 490
click at [542, 413] on p at bounding box center [616, 214] width 402 height 490
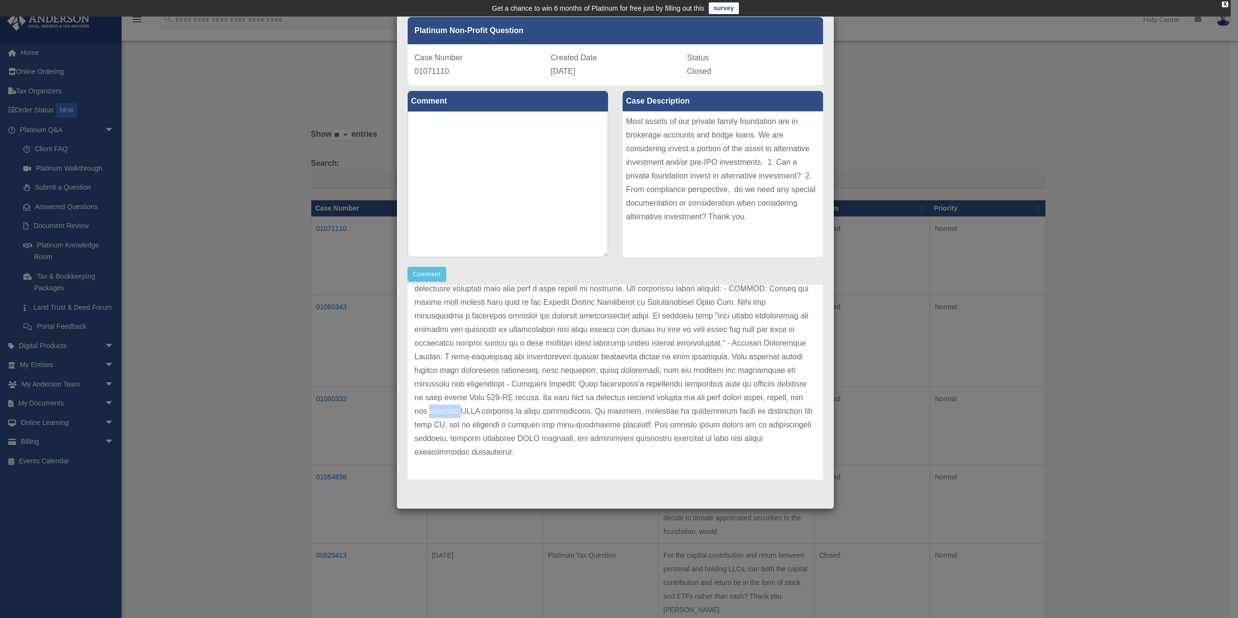
click at [542, 413] on p at bounding box center [616, 214] width 402 height 490
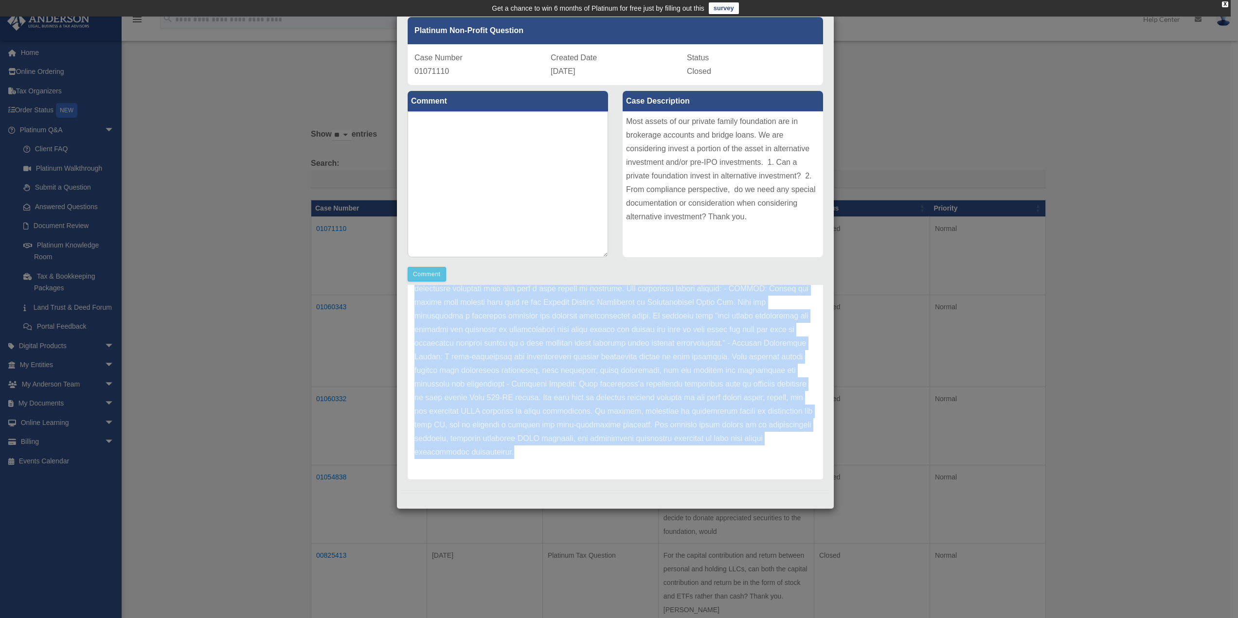
click at [542, 413] on p at bounding box center [616, 214] width 402 height 490
click at [559, 411] on p at bounding box center [616, 214] width 402 height 490
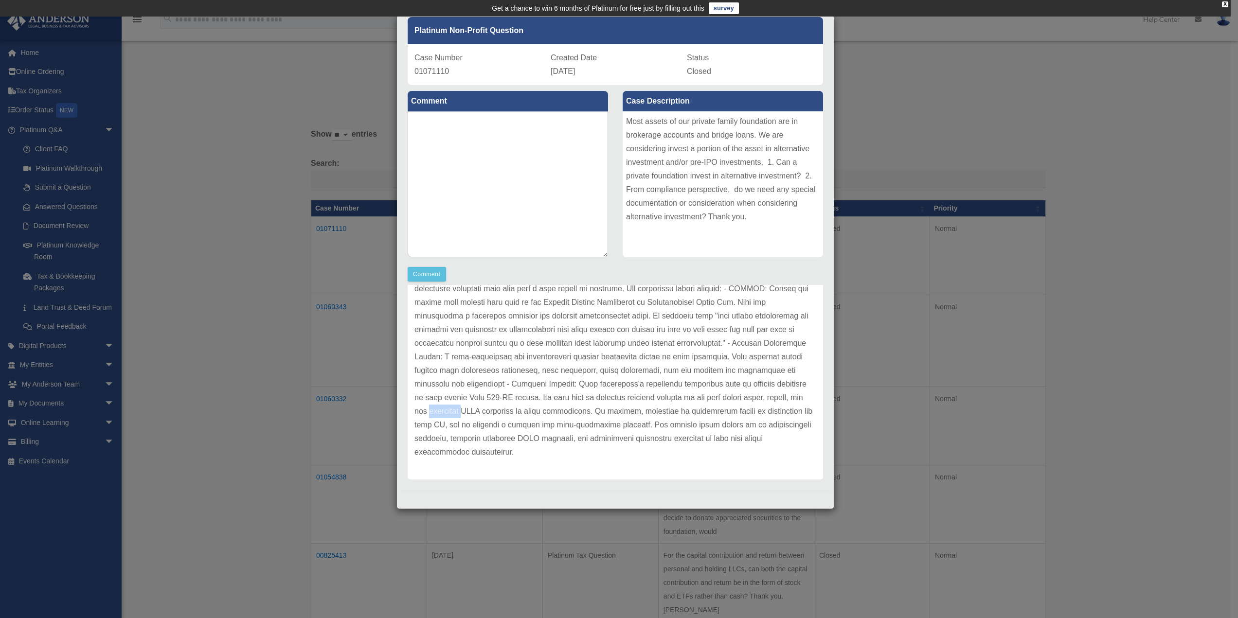
click at [559, 411] on p at bounding box center [616, 214] width 402 height 490
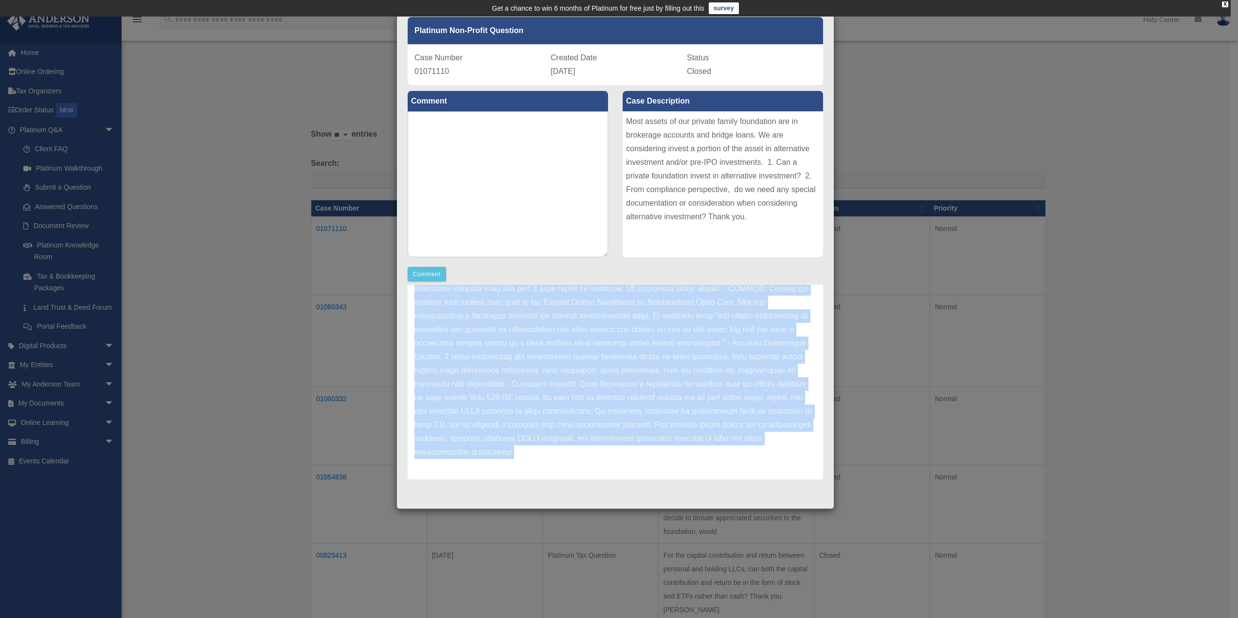
click at [559, 411] on p at bounding box center [616, 214] width 402 height 490
click at [531, 349] on p at bounding box center [616, 214] width 402 height 490
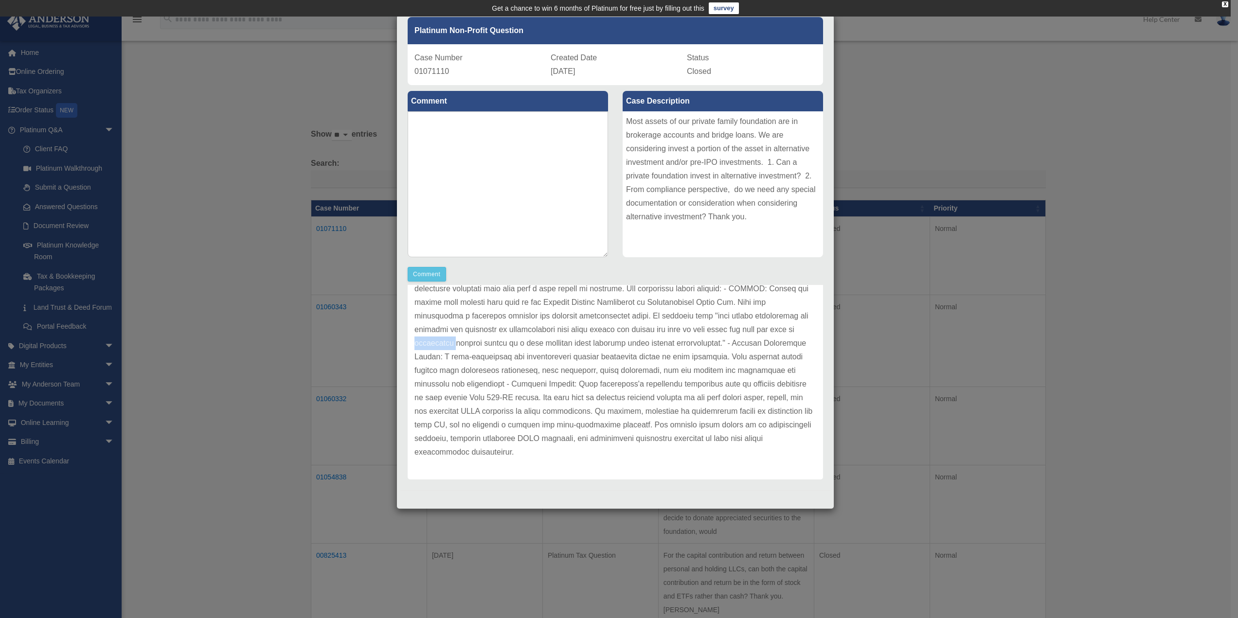
click at [531, 349] on p at bounding box center [616, 214] width 402 height 490
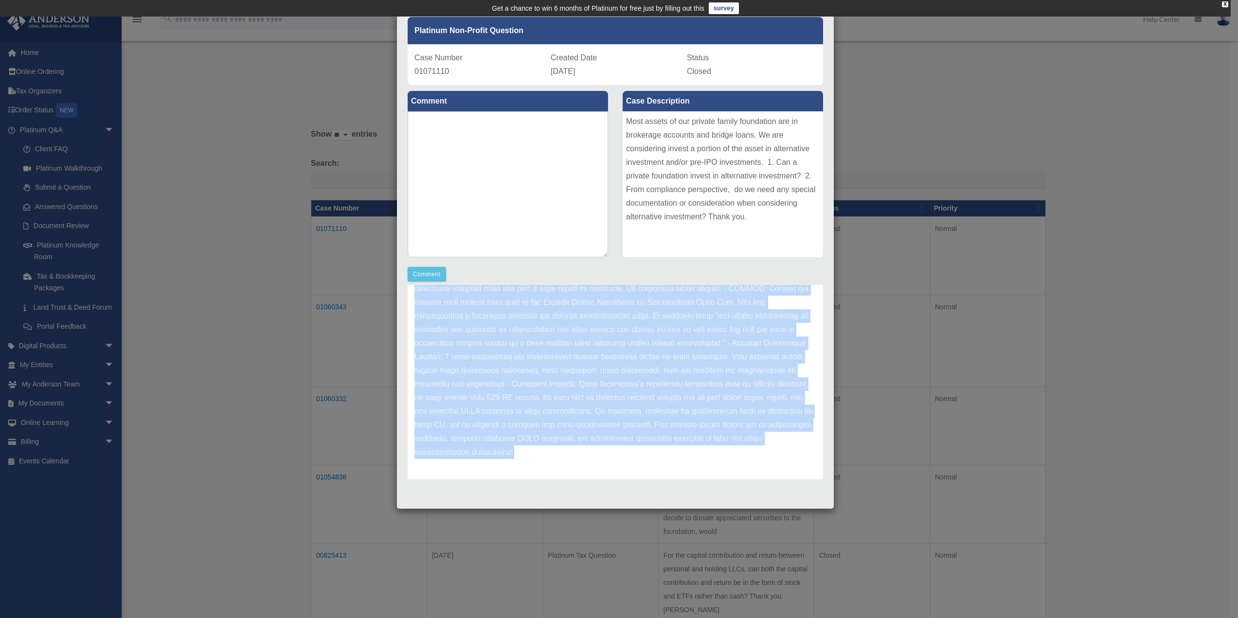
click at [531, 349] on p at bounding box center [616, 214] width 402 height 490
click at [540, 329] on p at bounding box center [616, 214] width 402 height 490
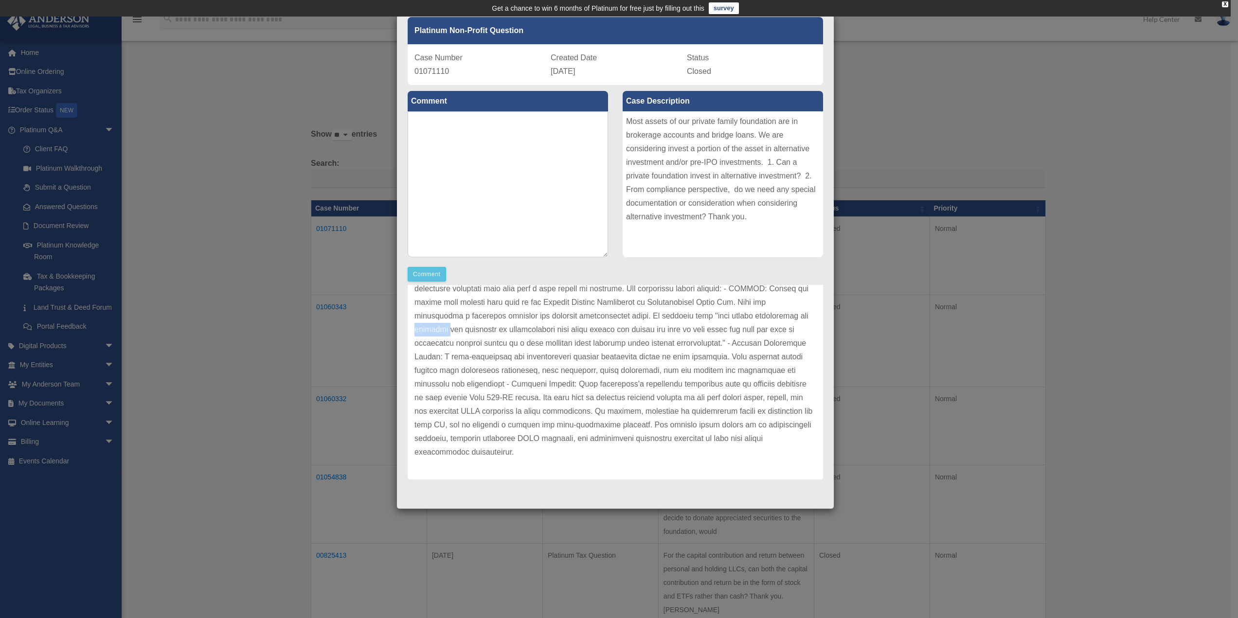
click at [540, 329] on p at bounding box center [616, 214] width 402 height 490
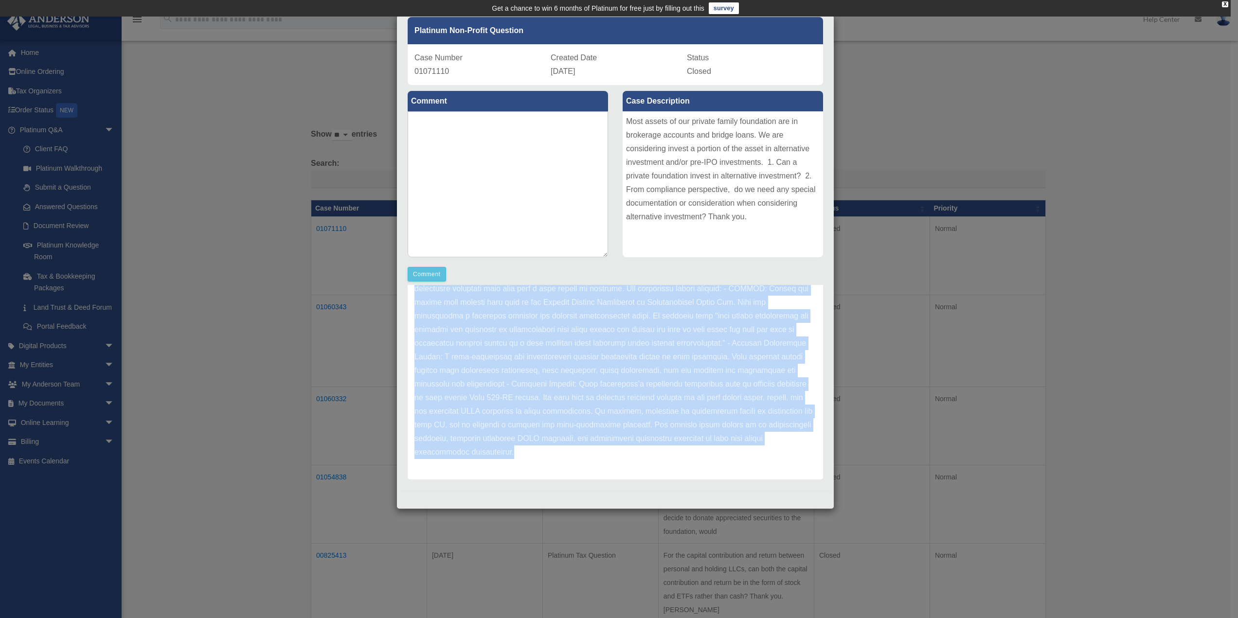
click at [540, 329] on p at bounding box center [616, 214] width 402 height 490
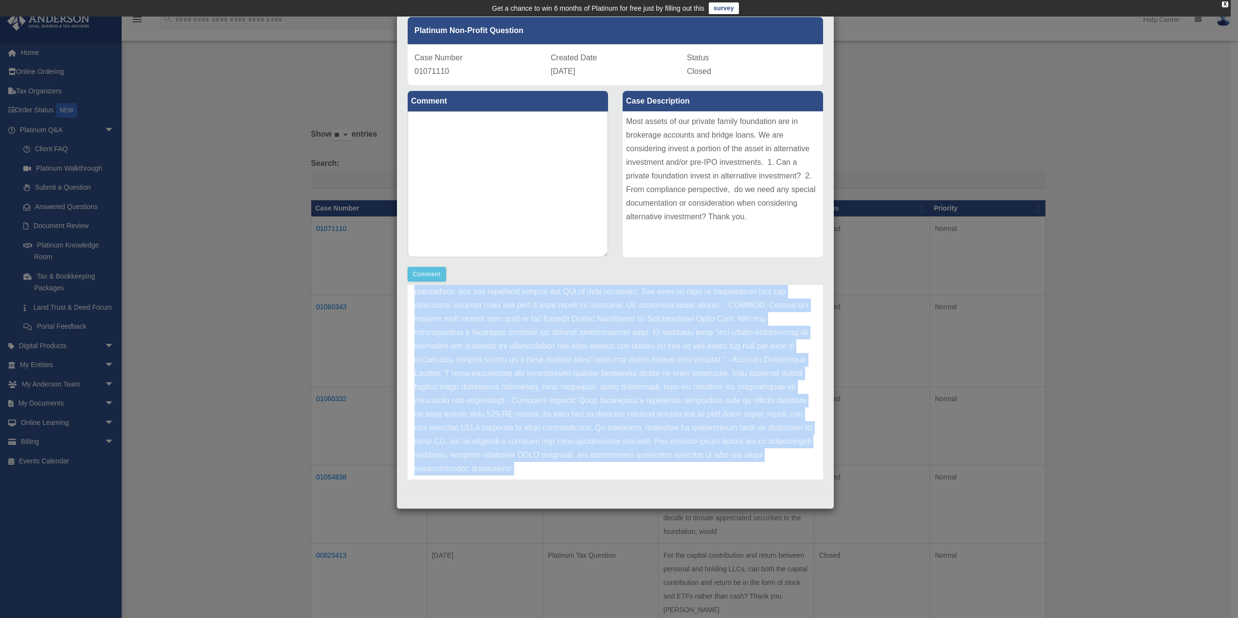
scroll to position [367, 0]
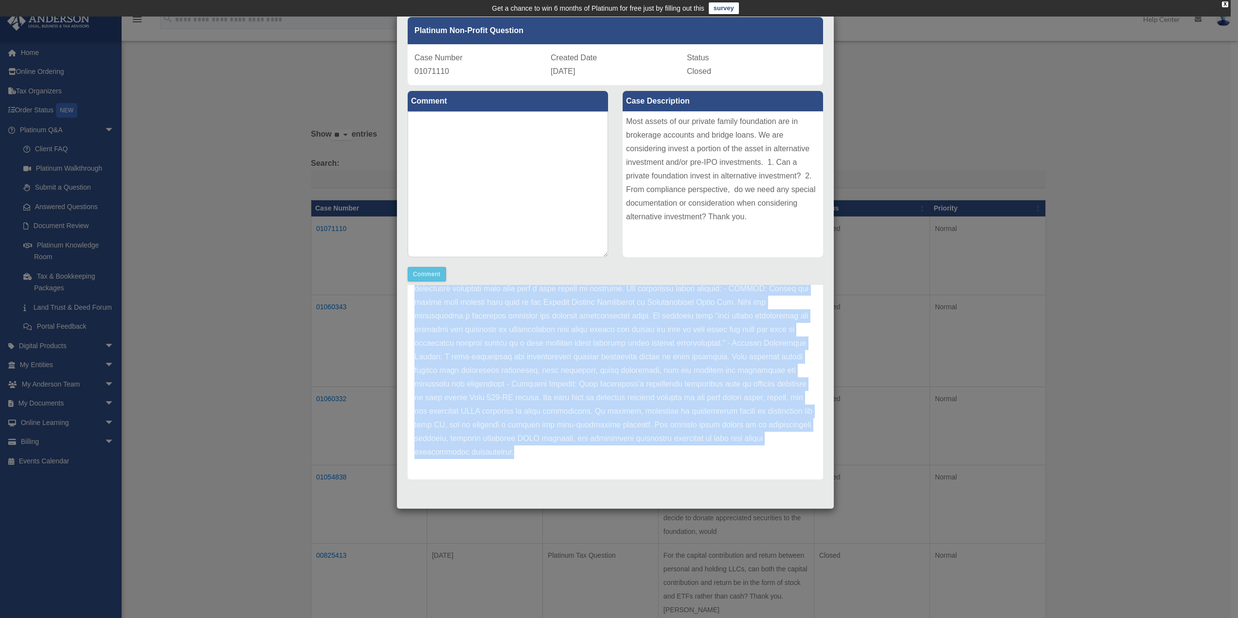
click at [596, 418] on p at bounding box center [616, 214] width 402 height 490
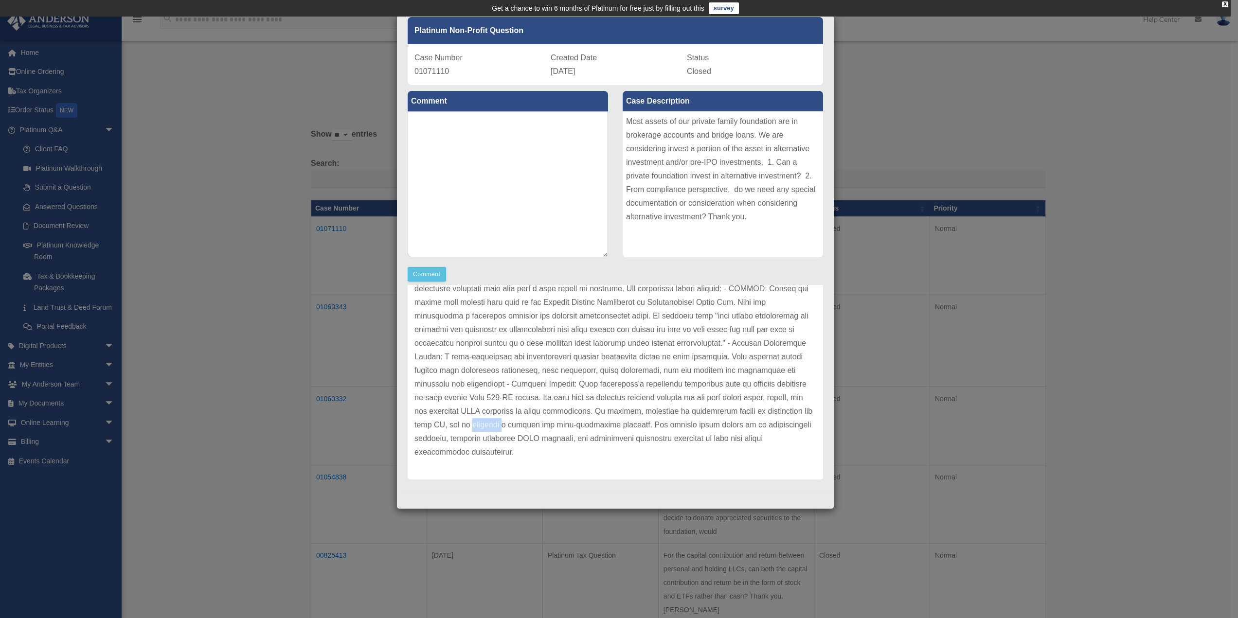
click at [596, 418] on p at bounding box center [616, 214] width 402 height 490
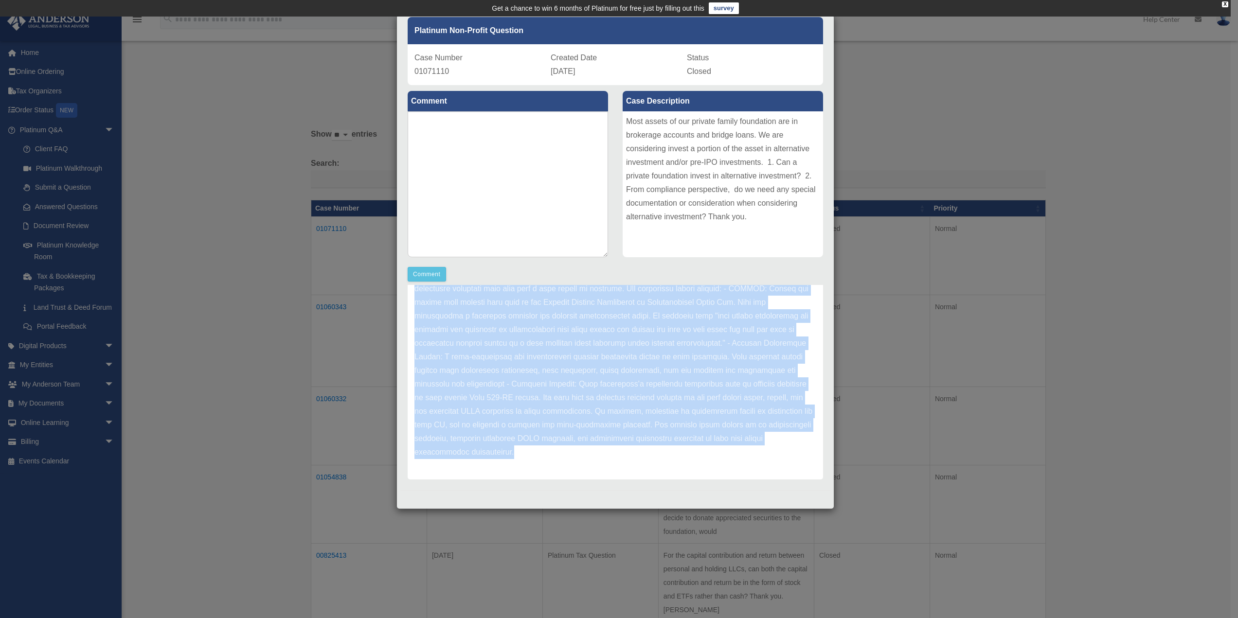
click at [596, 418] on p at bounding box center [616, 214] width 402 height 490
click at [593, 413] on p at bounding box center [616, 214] width 402 height 490
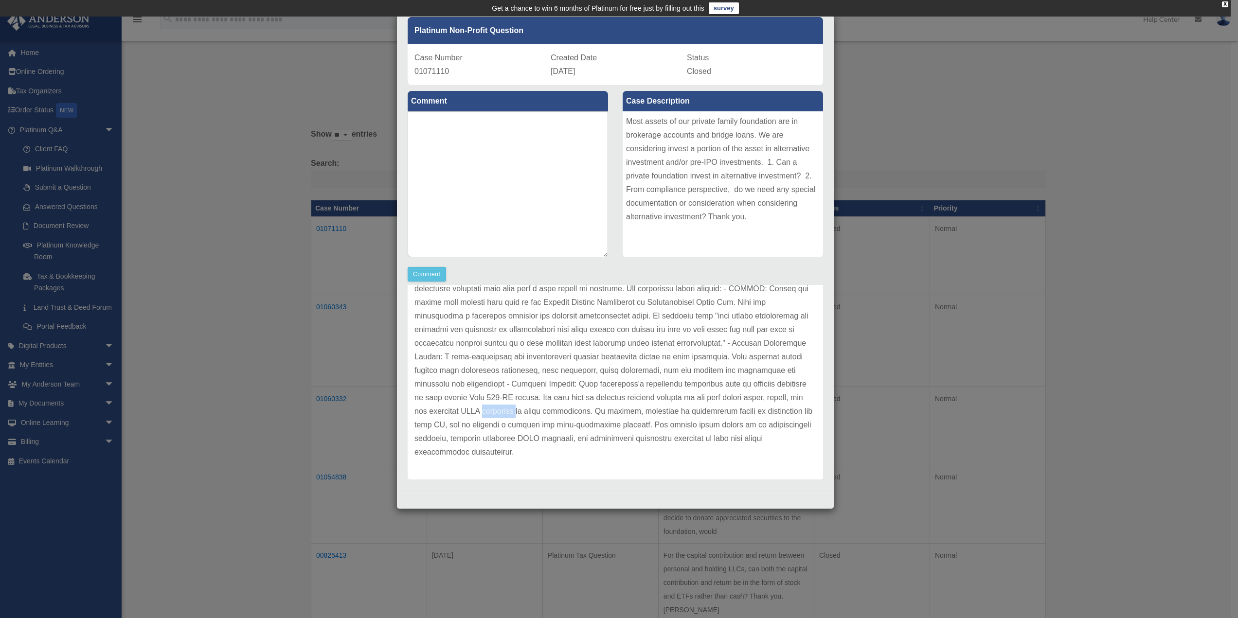
click at [593, 413] on p at bounding box center [616, 214] width 402 height 490
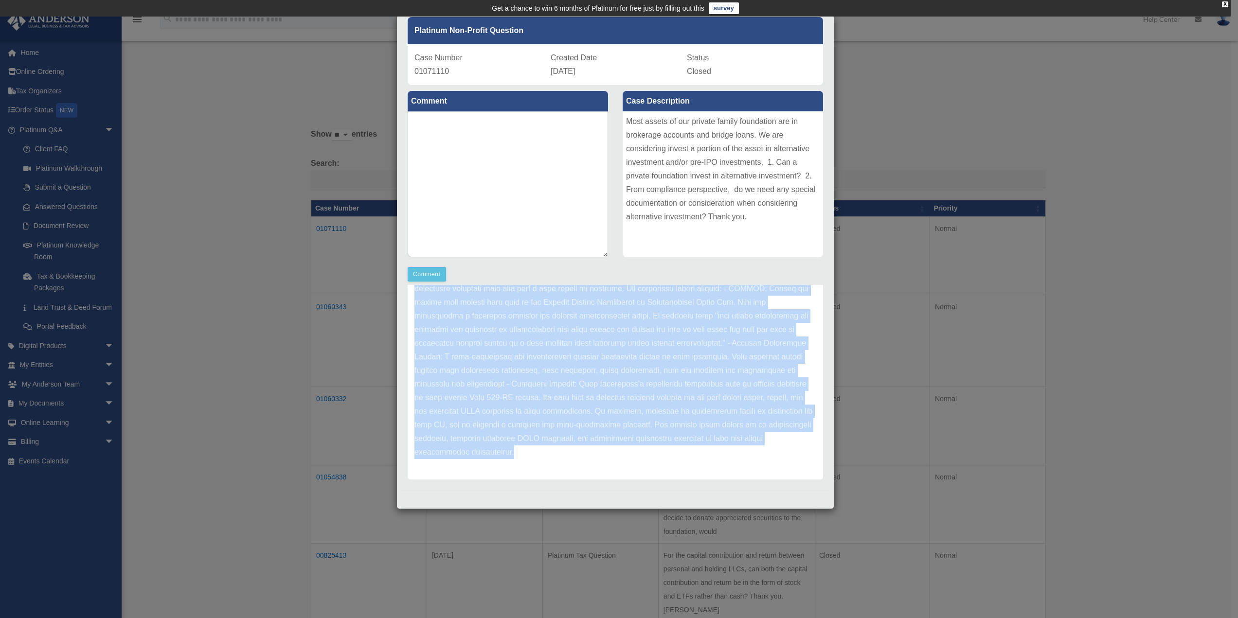
click at [593, 413] on p at bounding box center [616, 214] width 402 height 490
click at [585, 414] on p at bounding box center [616, 214] width 402 height 490
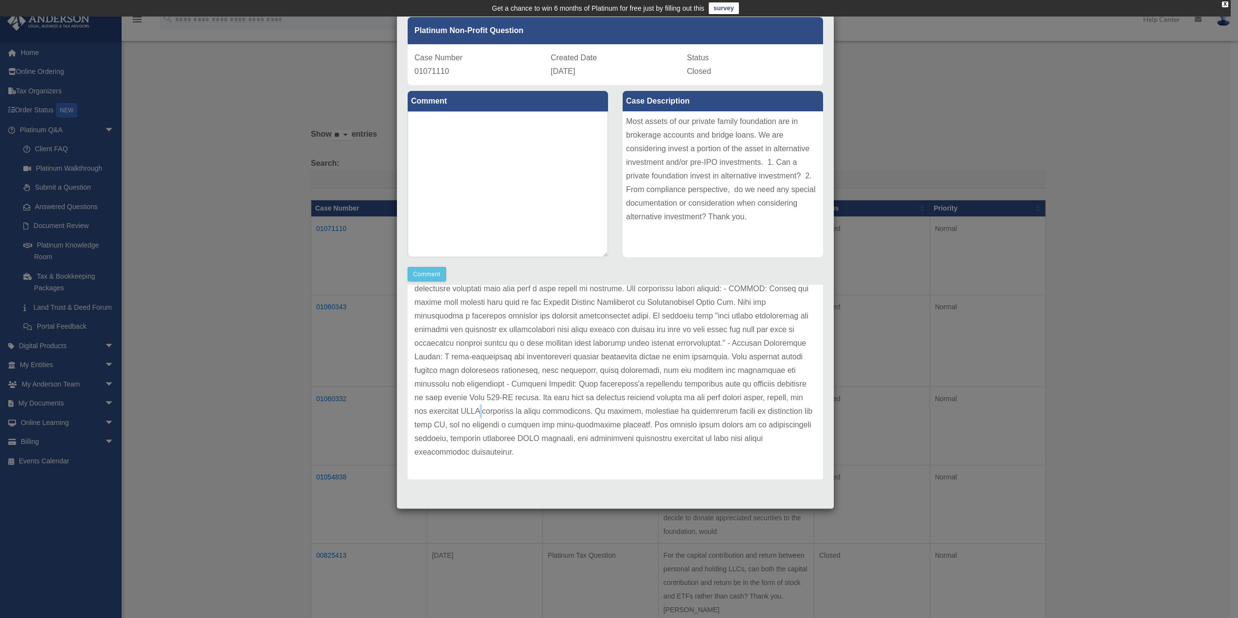
click at [585, 414] on p at bounding box center [616, 214] width 402 height 490
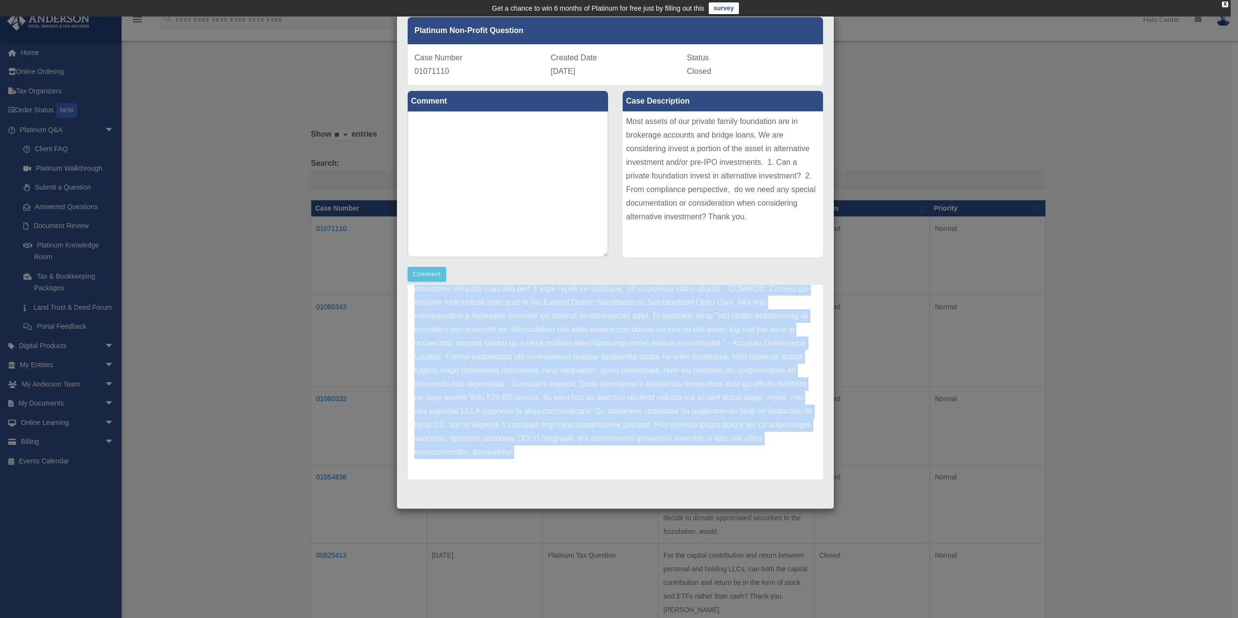
click at [585, 414] on p at bounding box center [616, 214] width 402 height 490
click at [544, 422] on p at bounding box center [616, 214] width 402 height 490
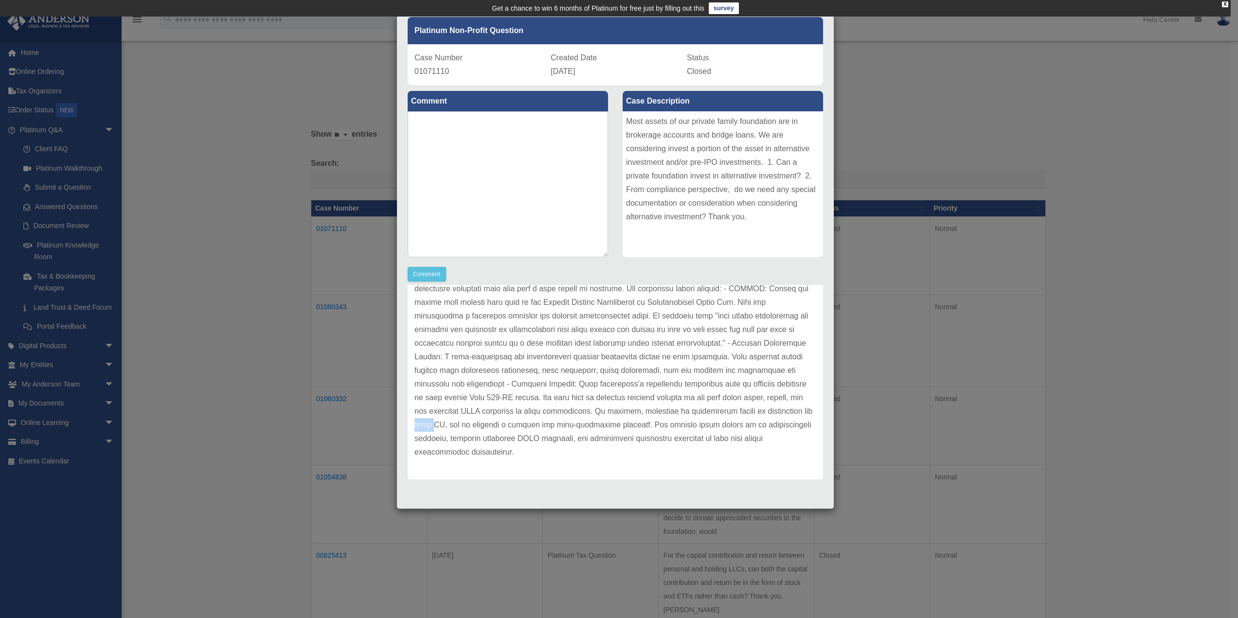
click at [544, 422] on p at bounding box center [616, 214] width 402 height 490
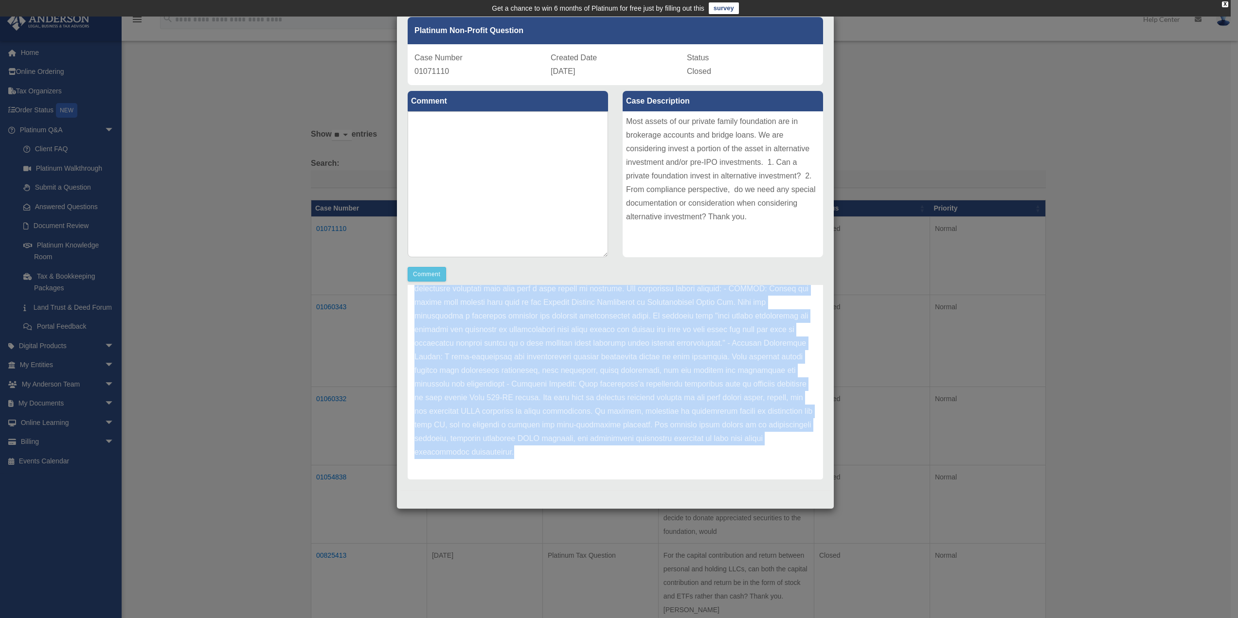
click at [544, 422] on p at bounding box center [616, 214] width 402 height 490
click at [532, 425] on p at bounding box center [616, 214] width 402 height 490
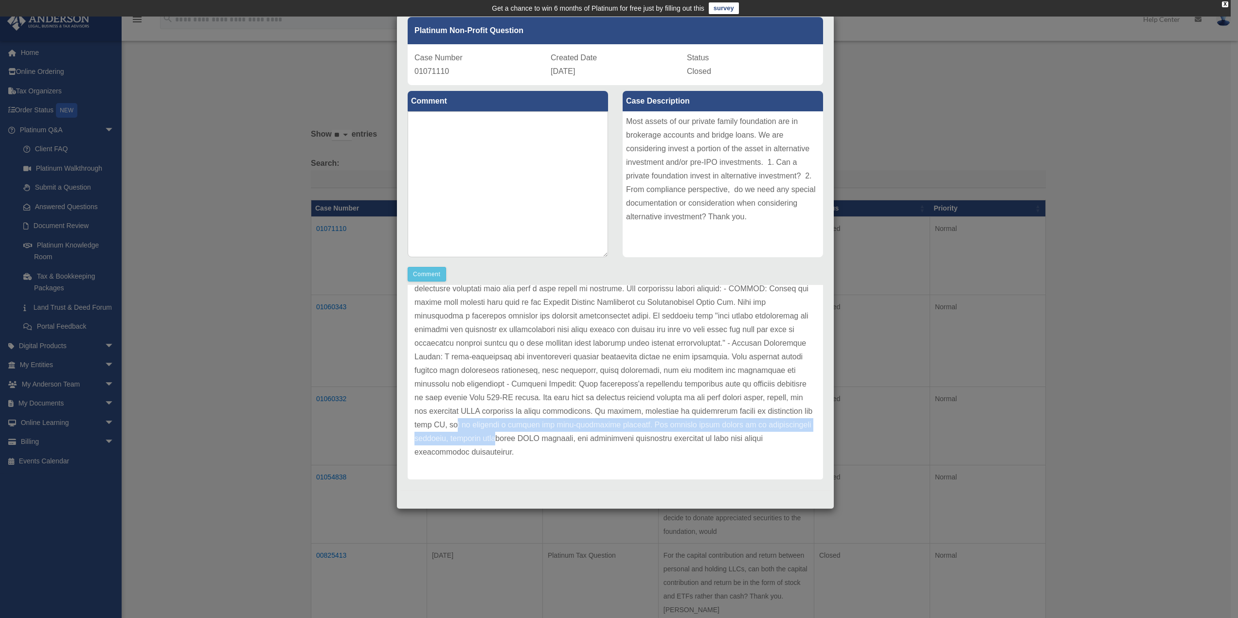
drag, startPoint x: 578, startPoint y: 424, endPoint x: 649, endPoint y: 444, distance: 73.7
click at [649, 444] on p at bounding box center [616, 214] width 402 height 490
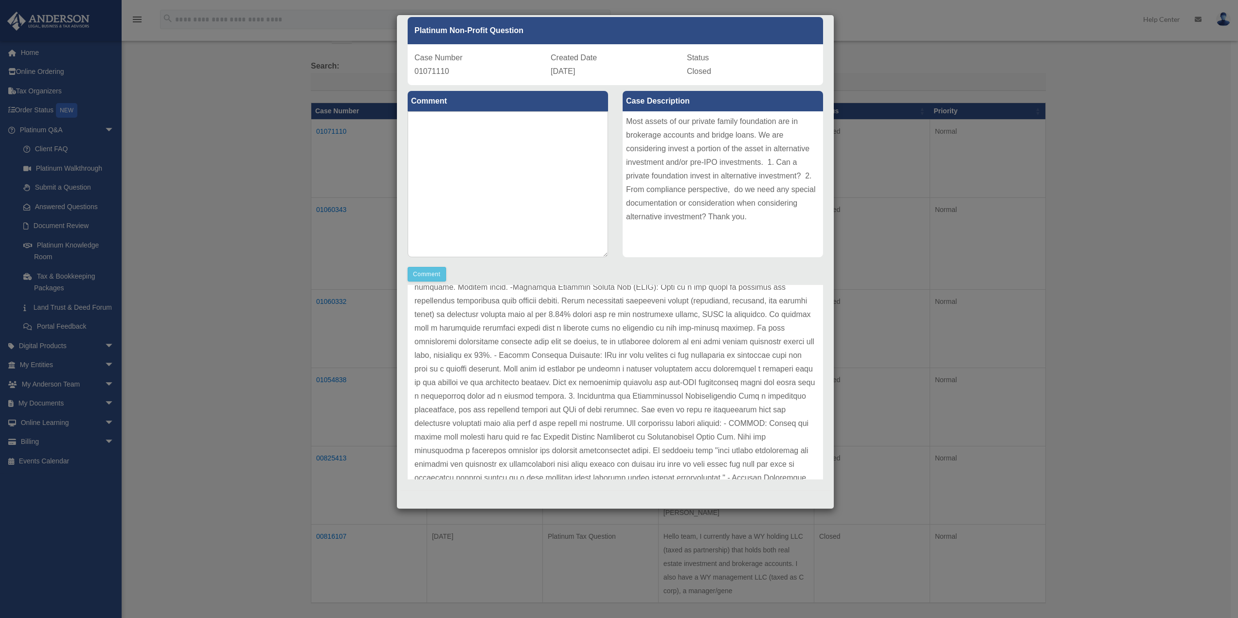
scroll to position [173, 0]
click at [1051, 203] on div "Case Detail × Platinum Non-Profit Question Case Number 01071110 Created Date Au…" at bounding box center [619, 309] width 1238 height 618
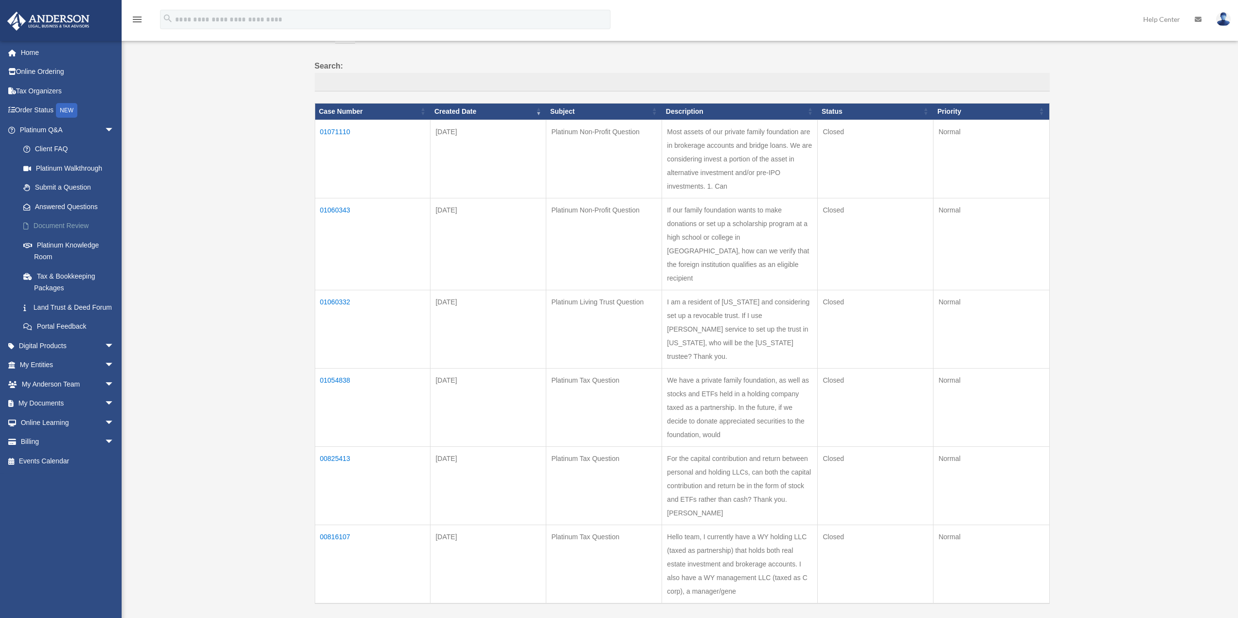
click at [69, 226] on link "Document Review" at bounding box center [71, 226] width 115 height 19
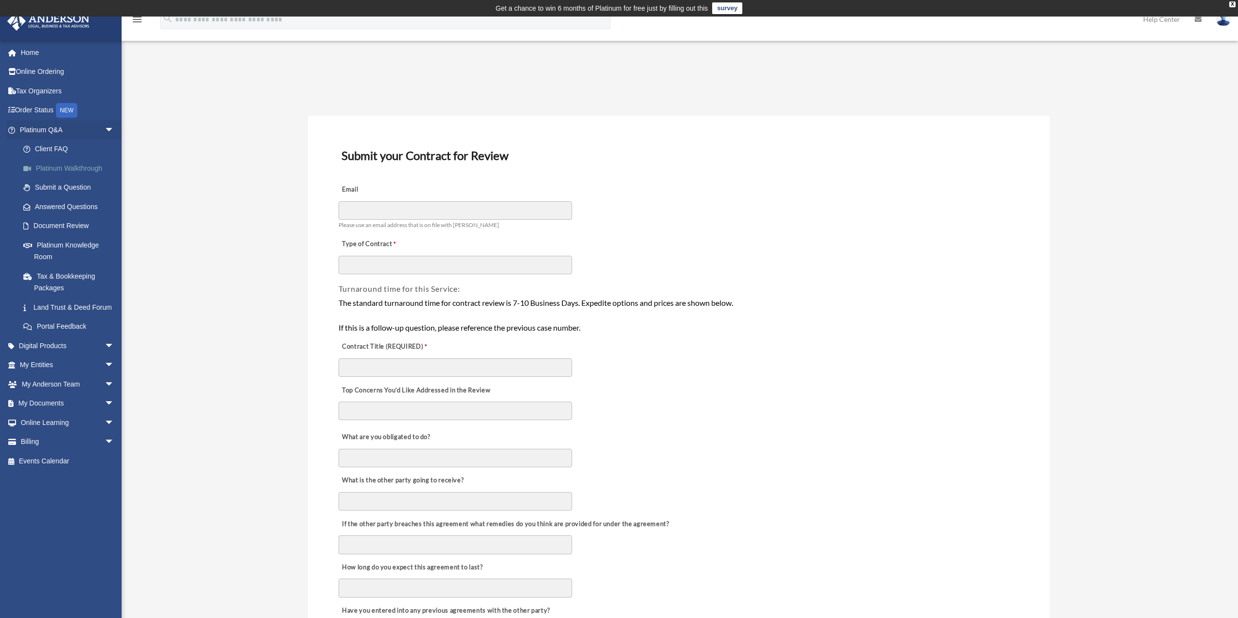
click at [54, 170] on link "Platinum Walkthrough" at bounding box center [71, 168] width 115 height 19
click at [57, 189] on link "Submit a Question" at bounding box center [71, 187] width 115 height 19
click at [62, 206] on link "Answered Questions" at bounding box center [71, 206] width 115 height 19
